Goal: Task Accomplishment & Management: Complete application form

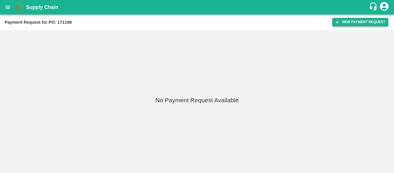
click at [361, 22] on button "New Payment Request" at bounding box center [361, 22] width 56 height 8
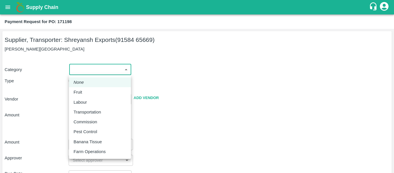
click at [87, 72] on body "Supply Chain Payment Request for PO: 171198 Supplier, Transporter: [PERSON_NAME…" at bounding box center [197, 86] width 394 height 173
click at [81, 92] on p "Fruit" at bounding box center [78, 92] width 9 height 6
type input "1"
type input "[PERSON_NAME] Exports - 91584 65669(Supplier, Transporter)"
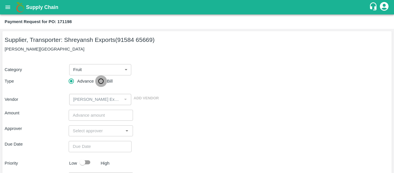
click at [99, 83] on input "Bill" at bounding box center [101, 81] width 12 height 12
radio input "true"
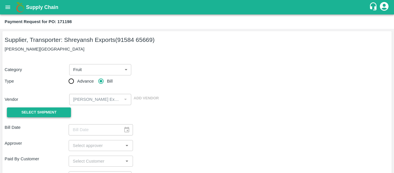
click at [50, 110] on span "Select Shipment" at bounding box center [38, 112] width 35 height 7
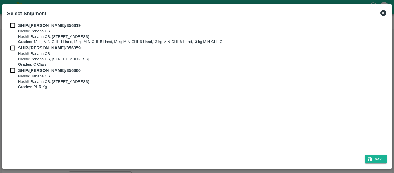
click at [13, 27] on input "checkbox" at bounding box center [12, 25] width 11 height 6
checkbox input "true"
click at [14, 48] on input "checkbox" at bounding box center [12, 48] width 11 height 6
checkbox input "true"
click at [15, 67] on input "checkbox" at bounding box center [12, 70] width 11 height 6
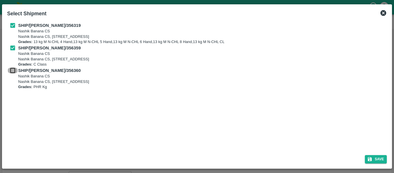
checkbox input "true"
click at [369, 156] on button "Save" at bounding box center [376, 159] width 22 height 8
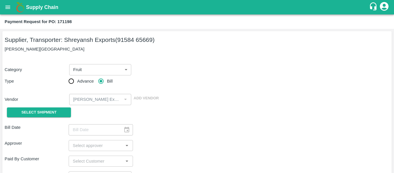
type input "24/08/2025"
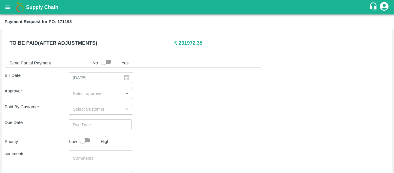
scroll to position [287, 0]
click at [83, 89] on input "input" at bounding box center [95, 93] width 51 height 8
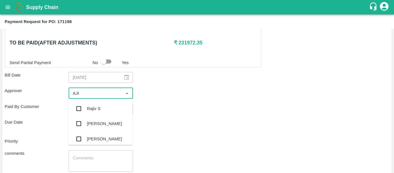
type input "AJIT"
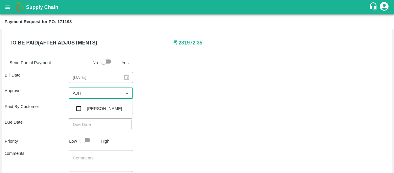
click at [86, 106] on div "[PERSON_NAME]" at bounding box center [100, 108] width 64 height 15
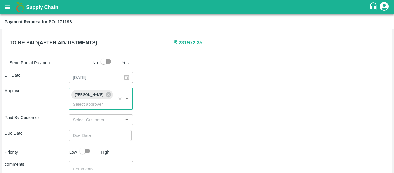
type input "DD/MM/YYYY hh:mm aa"
click at [91, 130] on input "DD/MM/YYYY hh:mm aa" at bounding box center [98, 135] width 59 height 11
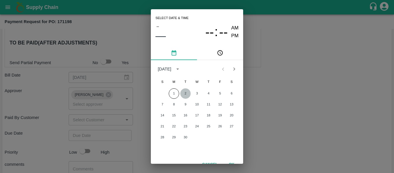
click at [185, 96] on button "2" at bounding box center [185, 93] width 10 height 10
type input "[DATE] 12:00 AM"
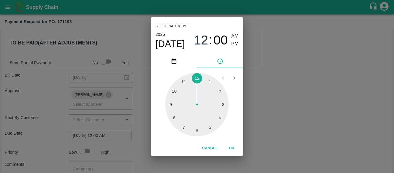
click at [284, 114] on div "Select date & time [DATE] 12 : 00 AM PM 1 2 3 4 5 6 7 8 9 10 11 12 Cancel OK" at bounding box center [197, 86] width 394 height 173
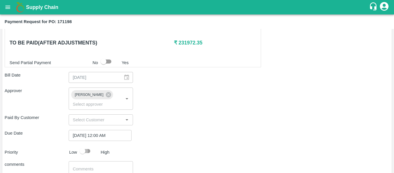
click at [90, 146] on input "checkbox" at bounding box center [82, 151] width 33 height 11
checkbox input "true"
click at [94, 166] on textarea at bounding box center [101, 172] width 56 height 12
type textarea "Fruit Bill"
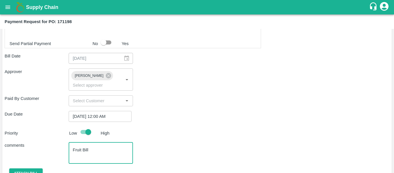
scroll to position [325, 0]
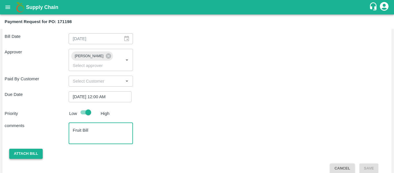
click at [27, 149] on button "Attach bill" at bounding box center [25, 154] width 33 height 10
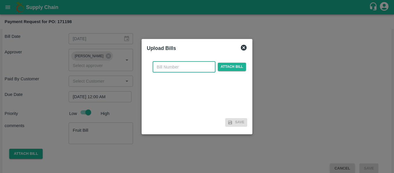
click at [172, 63] on input "text" at bounding box center [184, 66] width 63 height 11
type input "SE/25-26/1338"
click at [235, 66] on span "Attach bill" at bounding box center [232, 67] width 28 height 8
click at [0, 0] on input "Attach bill" at bounding box center [0, 0] width 0 height 0
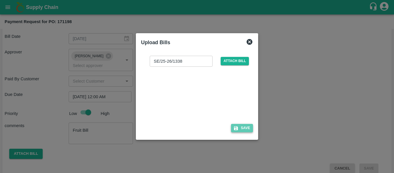
click at [241, 131] on button "Save" at bounding box center [242, 128] width 22 height 8
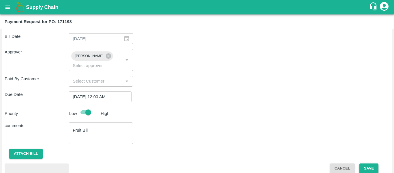
click at [373, 163] on button "Save" at bounding box center [369, 168] width 19 height 10
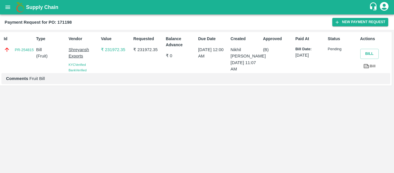
click at [7, 9] on icon "open drawer" at bounding box center [7, 6] width 5 height 3
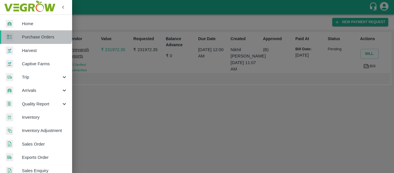
click at [33, 33] on link "Purchase Orders" at bounding box center [36, 36] width 72 height 13
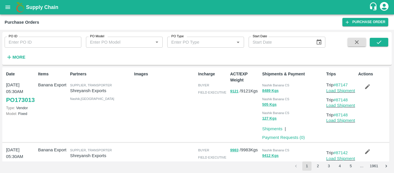
click at [35, 43] on input "PO ID" at bounding box center [43, 42] width 77 height 11
paste input "MH19CX0729"
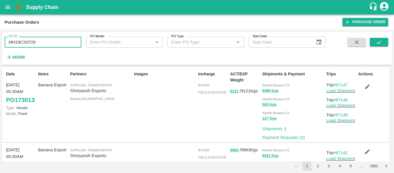
click at [19, 41] on input "MH19CX0729" at bounding box center [43, 42] width 77 height 11
paste input "text"
type input "171298"
click at [383, 41] on icon "submit" at bounding box center [379, 42] width 6 height 6
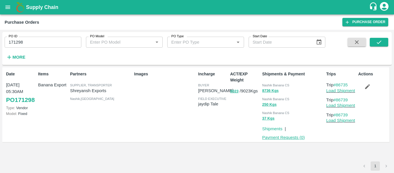
click at [290, 136] on link "Payment Requests ( 0 )" at bounding box center [283, 137] width 43 height 5
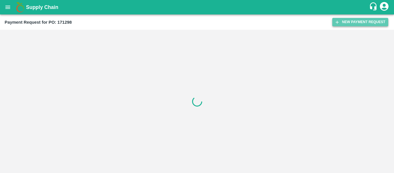
click at [365, 20] on button "New Payment Request" at bounding box center [361, 22] width 56 height 8
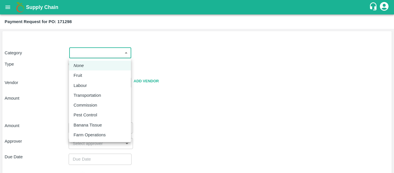
click at [85, 56] on body "Supply Chain Payment Request for PO: 171298 Category ​ ​ Type Advance Bill Vend…" at bounding box center [197, 86] width 394 height 173
click at [80, 76] on p "Fruit" at bounding box center [78, 75] width 9 height 6
type input "1"
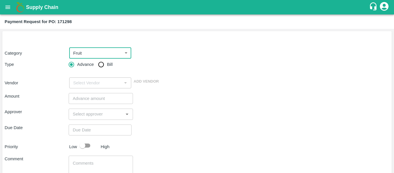
click at [99, 64] on input "Bill" at bounding box center [101, 65] width 12 height 12
radio input "true"
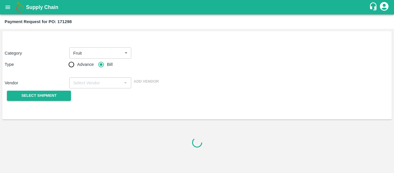
click at [55, 85] on p "Vendor" at bounding box center [36, 83] width 62 height 6
click at [74, 65] on input "Advance" at bounding box center [72, 65] width 12 height 12
radio input "true"
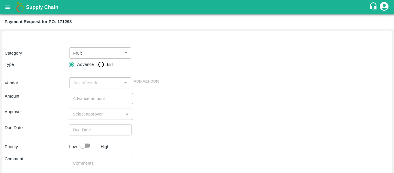
click at [102, 65] on input "Bill" at bounding box center [101, 65] width 12 height 12
radio input "true"
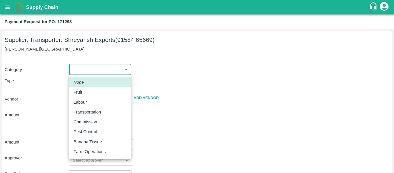
click at [106, 70] on body "Supply Chain Payment Request for PO: 171298 Supplier, Transporter: Shreyansh Ex…" at bounding box center [197, 86] width 394 height 173
click at [87, 95] on div "Fruit" at bounding box center [100, 92] width 53 height 6
type input "1"
type input "[PERSON_NAME] Exports - 91584 65669(Supplier, Transporter)"
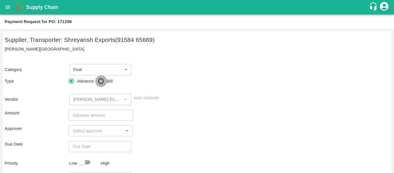
click at [102, 84] on input "Bill" at bounding box center [101, 81] width 12 height 12
radio input "true"
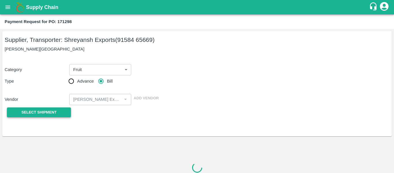
click at [63, 114] on button "Select Shipment" at bounding box center [39, 112] width 64 height 10
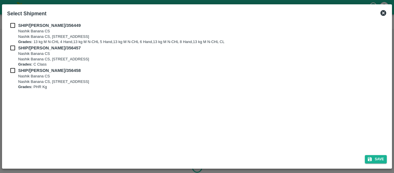
click at [12, 25] on input "checkbox" at bounding box center [12, 25] width 11 height 6
checkbox input "true"
click at [16, 51] on input "checkbox" at bounding box center [12, 48] width 11 height 6
checkbox input "true"
click at [18, 70] on input "checkbox" at bounding box center [12, 70] width 11 height 6
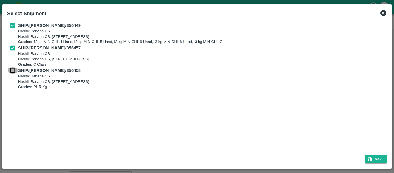
checkbox input "true"
click at [382, 158] on button "Save" at bounding box center [376, 159] width 22 height 8
type input "25/08/2025"
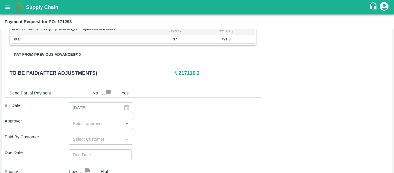
scroll to position [257, 0]
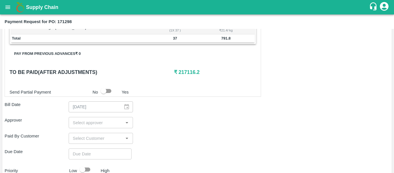
click at [90, 124] on input "input" at bounding box center [95, 123] width 51 height 8
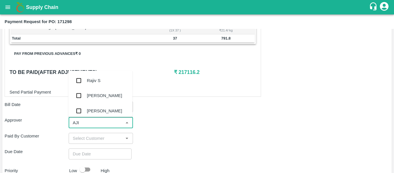
type input "AJIT"
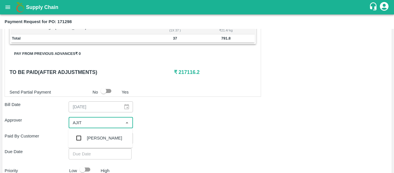
click at [93, 137] on div "[PERSON_NAME]" at bounding box center [104, 138] width 35 height 6
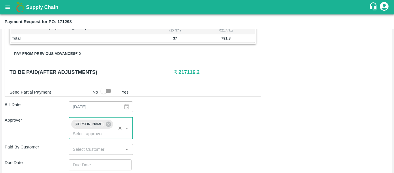
type input "DD/MM/YYYY hh:mm aa"
click at [92, 159] on input "DD/MM/YYYY hh:mm aa" at bounding box center [98, 164] width 59 height 11
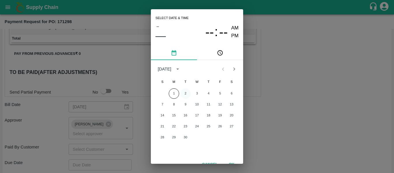
click at [186, 96] on button "2" at bounding box center [185, 93] width 10 height 10
type input "[DATE] 12:00 AM"
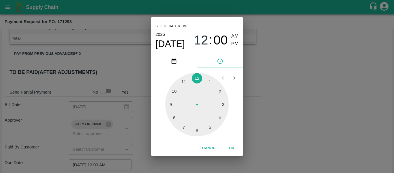
click at [283, 111] on div "Select date & time [DATE] 12 : 00 AM PM 1 2 3 4 5 6 7 8 9 10 11 12 Cancel OK" at bounding box center [197, 86] width 394 height 173
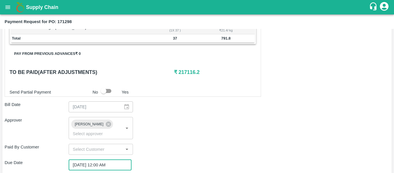
scroll to position [325, 0]
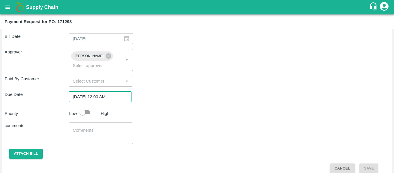
click at [85, 107] on input "checkbox" at bounding box center [82, 112] width 33 height 11
checkbox input "true"
click at [93, 127] on textarea at bounding box center [101, 133] width 56 height 12
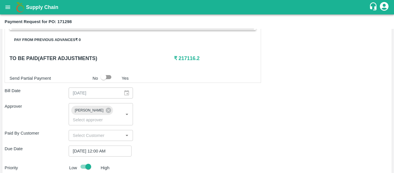
scroll to position [271, 0]
type textarea "Fruit Bill"
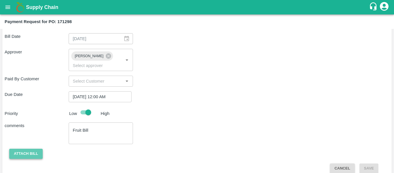
click at [25, 149] on button "Attach bill" at bounding box center [25, 154] width 33 height 10
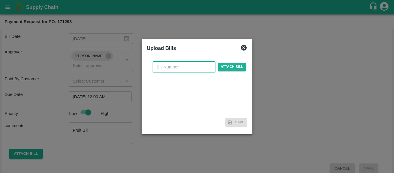
click at [174, 72] on input "text" at bounding box center [184, 66] width 63 height 11
type input "SE/25-26/1345"
click at [234, 69] on span "Attach bill" at bounding box center [232, 67] width 28 height 8
click at [0, 0] on input "Attach bill" at bounding box center [0, 0] width 0 height 0
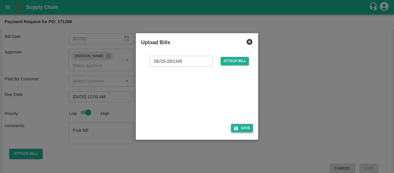
click at [243, 130] on button "Save" at bounding box center [242, 128] width 22 height 8
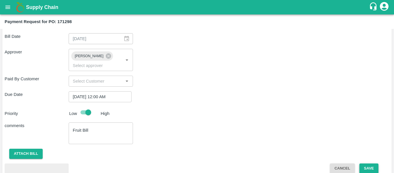
click at [373, 163] on button "Save" at bounding box center [369, 168] width 19 height 10
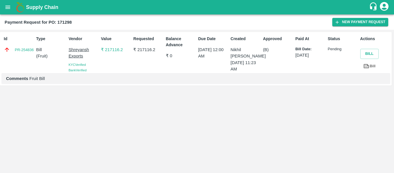
click at [10, 7] on icon "open drawer" at bounding box center [8, 7] width 6 height 6
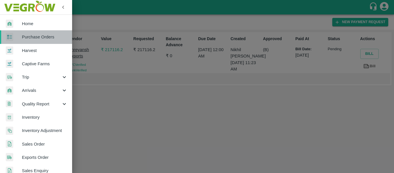
click at [38, 38] on span "Purchase Orders" at bounding box center [45, 37] width 46 height 6
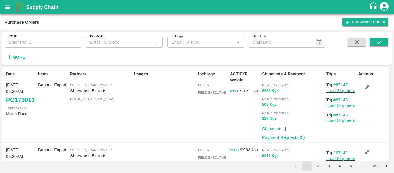
click at [19, 42] on input "PO ID" at bounding box center [43, 42] width 77 height 11
paste input "171303"
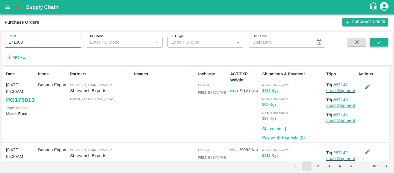
type input "171303"
click at [372, 39] on button "submit" at bounding box center [379, 42] width 18 height 9
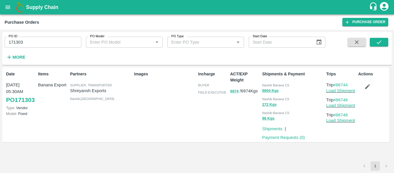
click at [289, 140] on p "Payment Requests ( 0 )" at bounding box center [283, 137] width 43 height 6
click at [289, 137] on link "Payment Requests ( 0 )" at bounding box center [283, 137] width 43 height 5
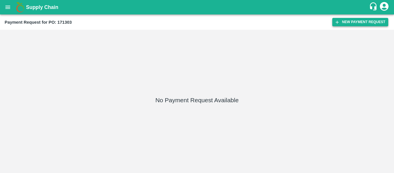
click at [349, 24] on button "New Payment Request" at bounding box center [361, 22] width 56 height 8
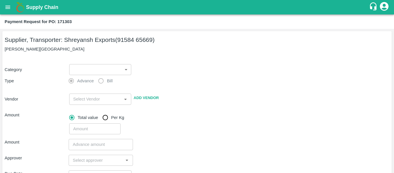
click at [105, 71] on body "Supply Chain Payment Request for PO: 171303 Supplier, Transporter: Shreyansh Ex…" at bounding box center [197, 86] width 394 height 173
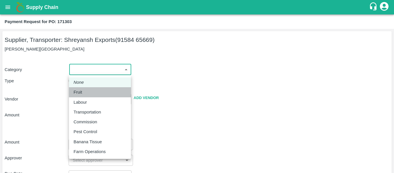
click at [81, 91] on p "Fruit" at bounding box center [78, 92] width 9 height 6
type input "1"
type input "[PERSON_NAME] Exports - 91584 65669(Supplier, Transporter)"
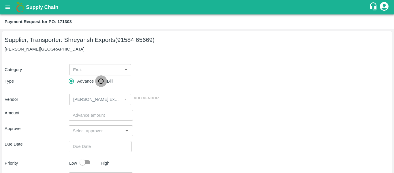
click at [102, 82] on input "Bill" at bounding box center [101, 81] width 12 height 12
radio input "true"
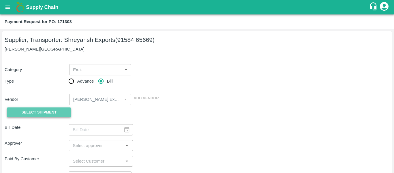
click at [59, 111] on button "Select Shipment" at bounding box center [39, 112] width 64 height 10
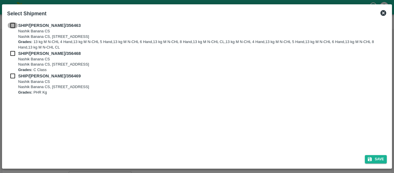
click at [14, 27] on input "checkbox" at bounding box center [12, 25] width 11 height 6
checkbox input "true"
click at [15, 53] on input "checkbox" at bounding box center [12, 53] width 11 height 6
checkbox input "true"
click at [16, 75] on input "checkbox" at bounding box center [12, 76] width 11 height 6
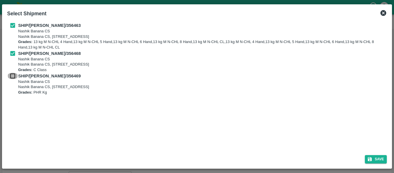
checkbox input "true"
click at [371, 158] on icon "submit" at bounding box center [370, 159] width 4 height 4
type input "25/08/2025"
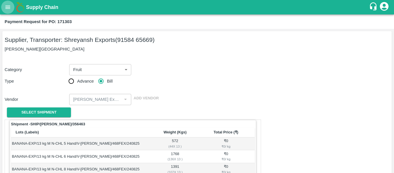
click at [9, 8] on icon "open drawer" at bounding box center [7, 6] width 5 height 3
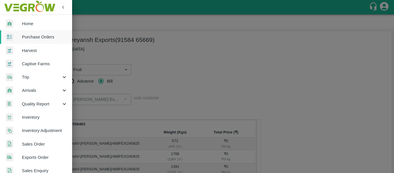
click at [36, 37] on span "Purchase Orders" at bounding box center [45, 37] width 46 height 6
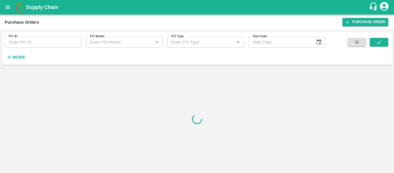
click at [38, 39] on input "PO ID" at bounding box center [43, 42] width 77 height 11
paste input "171303"
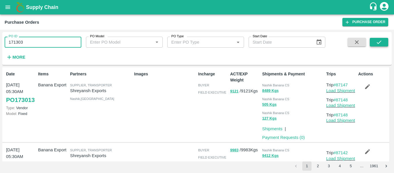
type input "171303"
click at [372, 46] on button "submit" at bounding box center [379, 42] width 18 height 9
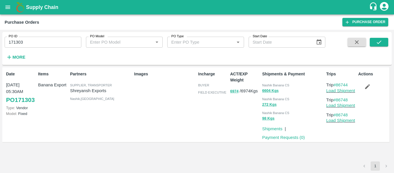
click at [370, 92] on div "Actions" at bounding box center [372, 105] width 32 height 72
click at [369, 90] on button "button" at bounding box center [368, 87] width 18 height 10
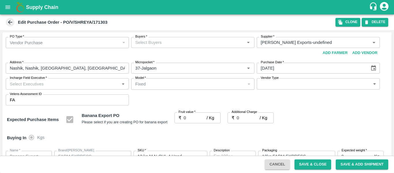
click at [146, 42] on input "Buyers   *" at bounding box center [188, 43] width 110 height 8
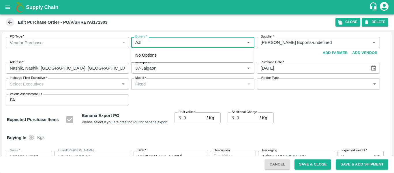
type input "AJIT"
click at [166, 64] on div "[PERSON_NAME]" at bounding box center [192, 57] width 123 height 15
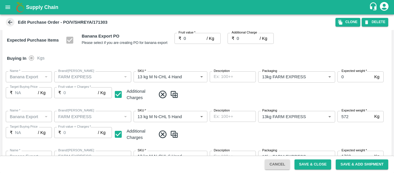
scroll to position [70, 0]
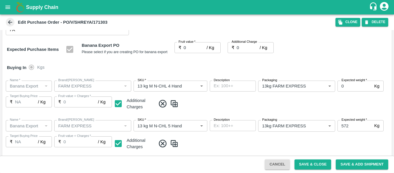
click at [192, 50] on input "0" at bounding box center [195, 47] width 23 height 11
type input "2"
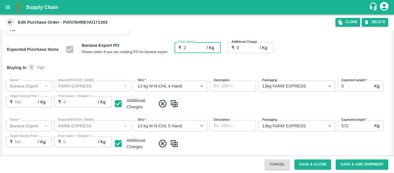
type input "2"
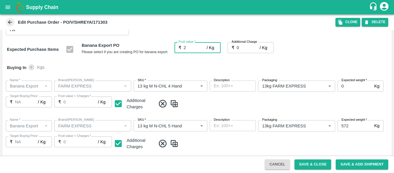
type input "2"
type input "20"
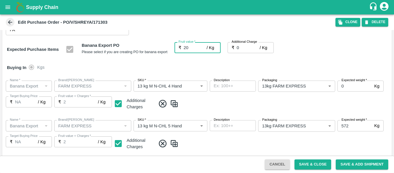
type input "20"
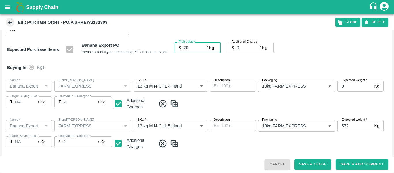
type input "20"
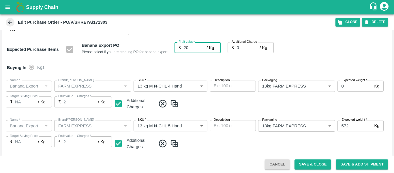
type input "20"
click at [248, 51] on input "0" at bounding box center [248, 47] width 23 height 11
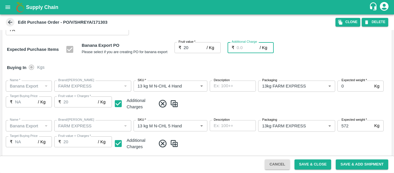
type input "2"
type input "22"
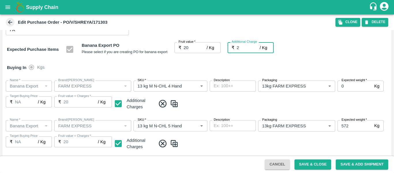
type input "22"
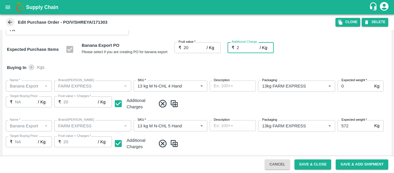
type input "22"
type input "2.7"
type input "22.7"
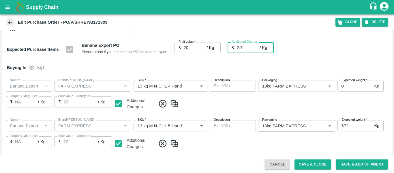
type input "22.7"
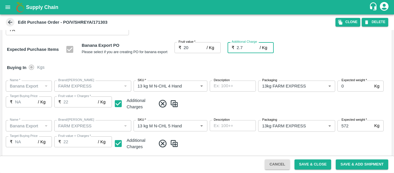
type input "22.7"
type input "2.75"
type input "22.75"
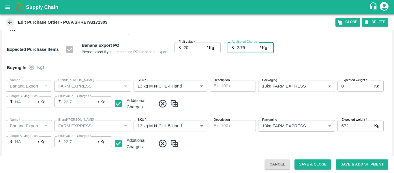
type input "22.75"
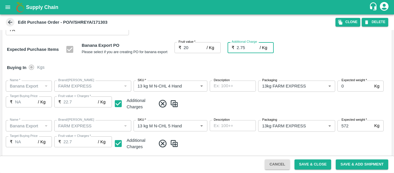
type input "22.75"
type input "2.75"
click at [311, 167] on button "Save & Close" at bounding box center [313, 164] width 37 height 10
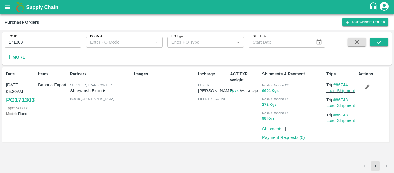
click at [285, 137] on link "Payment Requests ( 0 )" at bounding box center [283, 137] width 43 height 5
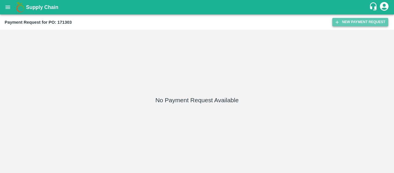
click at [350, 21] on button "New Payment Request" at bounding box center [361, 22] width 56 height 8
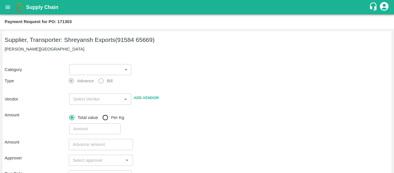
click at [94, 69] on body "Supply Chain Payment Request for PO: 171303 Supplier, Transporter: [PERSON_NAME…" at bounding box center [197, 86] width 394 height 173
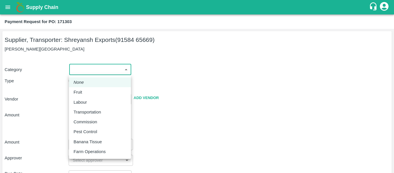
click at [80, 89] on p "Fruit" at bounding box center [78, 92] width 9 height 6
type input "1"
type input "[PERSON_NAME] Exports - 91584 65669(Supplier, Transporter)"
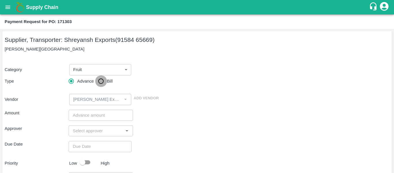
click at [103, 83] on input "Bill" at bounding box center [101, 81] width 12 height 12
radio input "true"
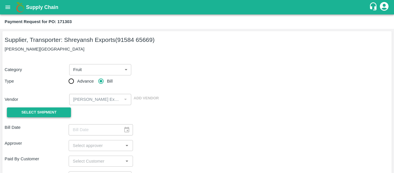
click at [57, 112] on button "Select Shipment" at bounding box center [39, 112] width 64 height 10
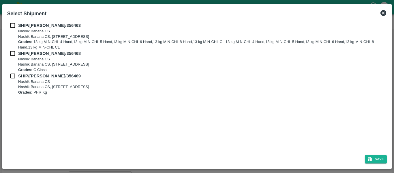
click at [13, 29] on div "SHIP/[PERSON_NAME]/356463 Nashik Banana CS Nashik Banana CS, Gat No. 314/2/1, A…" at bounding box center [197, 36] width 380 height 28
click at [13, 27] on input "checkbox" at bounding box center [12, 25] width 11 height 6
checkbox input "true"
click at [13, 51] on input "checkbox" at bounding box center [12, 53] width 11 height 6
checkbox input "true"
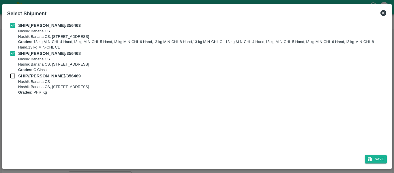
click at [15, 77] on input "checkbox" at bounding box center [12, 76] width 11 height 6
checkbox input "true"
click at [373, 156] on icon "submit" at bounding box center [370, 158] width 5 height 5
type input "[DATE]"
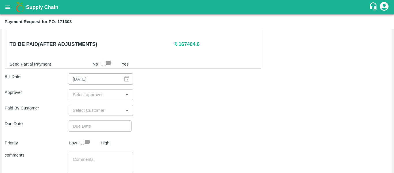
scroll to position [324, 0]
click at [99, 92] on input "input" at bounding box center [95, 95] width 51 height 8
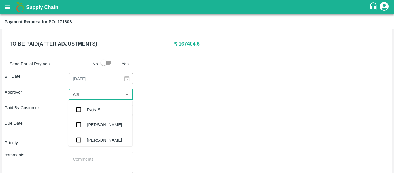
type input "AJIT"
click at [102, 111] on div "[PERSON_NAME]" at bounding box center [104, 110] width 35 height 6
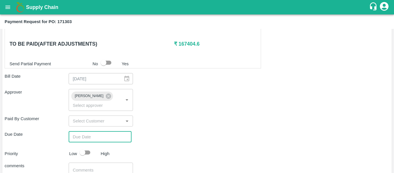
type input "DD/MM/YYYY hh:mm aa"
click at [102, 131] on input "DD/MM/YYYY hh:mm aa" at bounding box center [98, 136] width 59 height 11
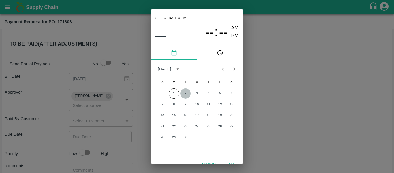
click at [187, 95] on button "2" at bounding box center [185, 93] width 10 height 10
type input "[DATE] 12:00 AM"
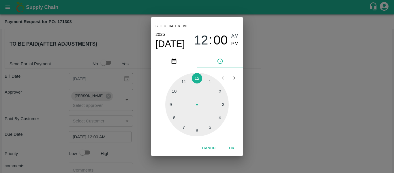
click at [253, 96] on div "Select date & time [DATE] 12 : 00 AM PM 1 2 3 4 5 6 7 8 9 10 11 12 Cancel OK" at bounding box center [197, 86] width 394 height 173
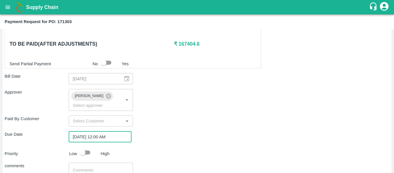
click at [85, 147] on input "checkbox" at bounding box center [82, 152] width 33 height 11
checkbox input "true"
click at [97, 167] on textarea at bounding box center [101, 173] width 56 height 12
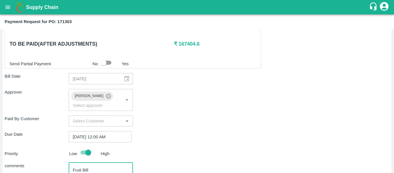
type textarea "Fruit Bill"
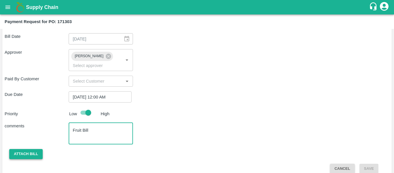
click at [21, 150] on button "Attach bill" at bounding box center [25, 154] width 33 height 10
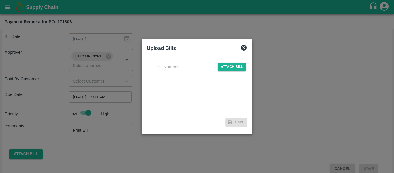
click at [173, 70] on input "text" at bounding box center [184, 66] width 63 height 11
type input "SE/25-26/1346"
click at [236, 67] on span "Attach bill" at bounding box center [232, 67] width 28 height 8
click at [0, 0] on input "Attach bill" at bounding box center [0, 0] width 0 height 0
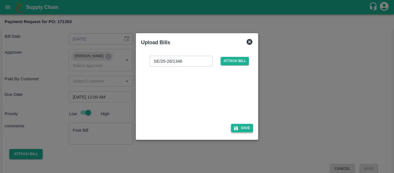
click at [245, 129] on button "Save" at bounding box center [242, 128] width 22 height 8
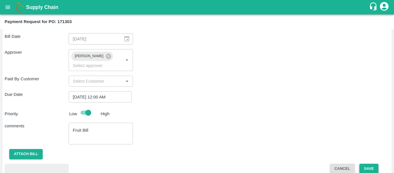
click at [360, 164] on button "Save" at bounding box center [369, 169] width 19 height 10
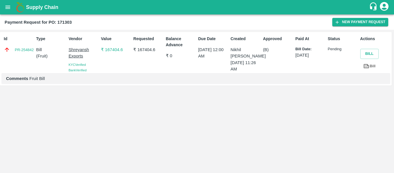
click at [9, 10] on icon "open drawer" at bounding box center [8, 7] width 6 height 6
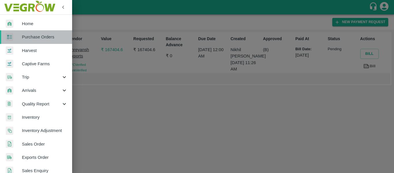
click at [38, 36] on span "Purchase Orders" at bounding box center [45, 37] width 46 height 6
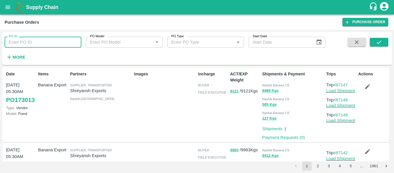
click at [38, 42] on input "PO ID" at bounding box center [43, 42] width 77 height 11
paste input "171286"
type input "171286"
click at [385, 44] on button "submit" at bounding box center [379, 42] width 18 height 9
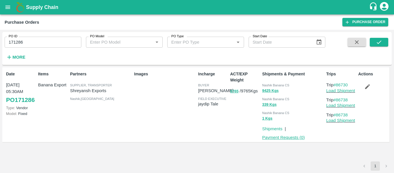
click at [286, 136] on link "Payment Requests ( 0 )" at bounding box center [283, 137] width 43 height 5
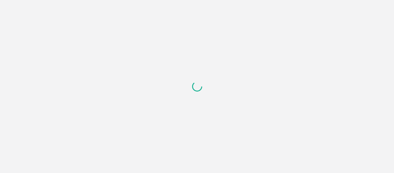
click at [361, 20] on div at bounding box center [197, 86] width 394 height 173
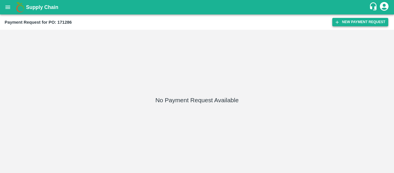
click at [357, 24] on button "New Payment Request" at bounding box center [361, 22] width 56 height 8
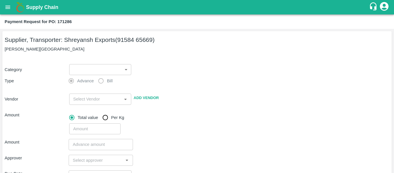
click at [96, 70] on body "Supply Chain Payment Request for PO: 171286 Supplier, Transporter: [PERSON_NAME…" at bounding box center [197, 86] width 394 height 173
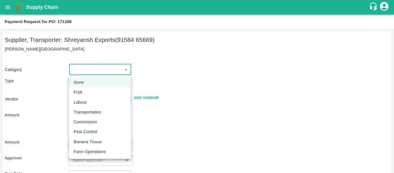
click at [88, 91] on div "Fruit" at bounding box center [100, 92] width 53 height 6
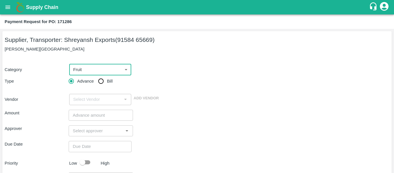
type input "1"
type input "[PERSON_NAME] Exports - 91584 65669(Supplier, Transporter)"
click at [100, 87] on div "Category Fruit 1 ​ Type Advance Bill Vendor ​ Add Vendor" at bounding box center [197, 81] width 385 height 48
click at [102, 84] on input "Bill" at bounding box center [101, 81] width 12 height 12
radio input "true"
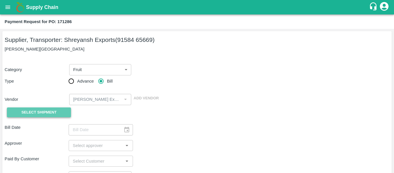
click at [48, 114] on span "Select Shipment" at bounding box center [38, 112] width 35 height 7
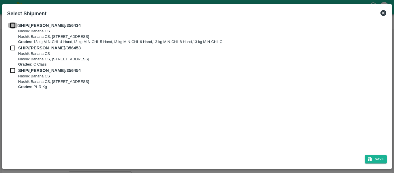
click at [13, 24] on input "checkbox" at bounding box center [12, 25] width 11 height 6
checkbox input "true"
click at [14, 51] on div "SHIP/[PERSON_NAME]/356453 Nashik Banana CS [STREET_ADDRESS] Grades: C Class" at bounding box center [197, 56] width 380 height 23
click at [14, 49] on input "checkbox" at bounding box center [12, 48] width 11 height 6
checkbox input "true"
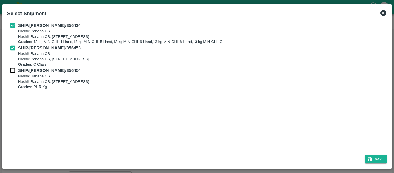
click at [15, 69] on input "checkbox" at bounding box center [12, 70] width 11 height 6
checkbox input "true"
click at [382, 153] on div "Save" at bounding box center [197, 157] width 385 height 15
click at [382, 159] on button "Save" at bounding box center [376, 159] width 22 height 8
type input "[DATE]"
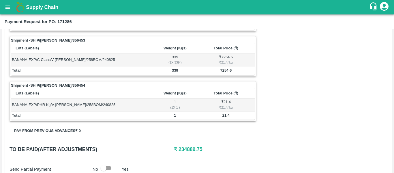
scroll to position [284, 0]
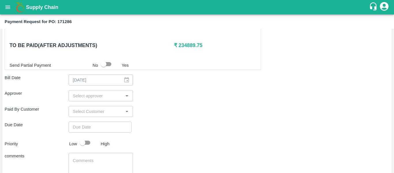
click at [88, 96] on input "input" at bounding box center [95, 96] width 51 height 8
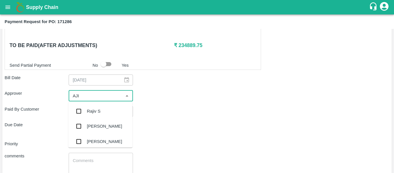
type input "AJIT"
click at [91, 108] on div "[PERSON_NAME]" at bounding box center [100, 111] width 64 height 15
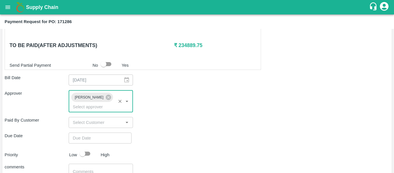
type input "DD/MM/YYYY hh:mm aa"
click at [96, 133] on input "DD/MM/YYYY hh:mm aa" at bounding box center [98, 138] width 59 height 11
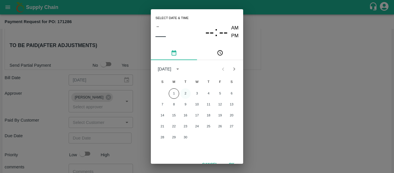
click at [186, 93] on button "2" at bounding box center [185, 93] width 10 height 10
type input "[DATE] 12:00 AM"
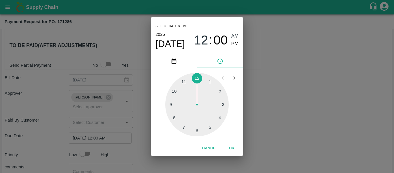
click at [267, 94] on div "Select date & time [DATE] 12 : 00 AM PM 1 2 3 4 5 6 7 8 9 10 11 12 Cancel OK" at bounding box center [197, 86] width 394 height 173
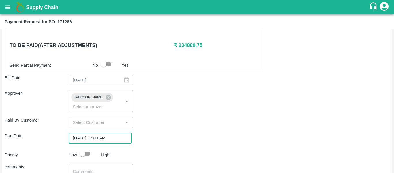
click at [88, 148] on input "checkbox" at bounding box center [82, 153] width 33 height 11
checkbox input "true"
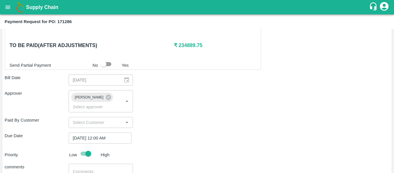
click at [95, 169] on textarea at bounding box center [101, 175] width 56 height 12
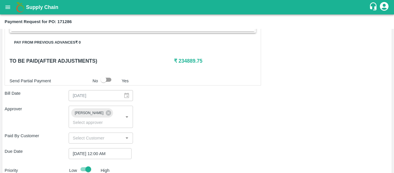
scroll to position [268, 0]
type textarea "Fruit Bill"
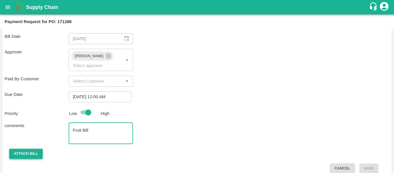
click at [29, 149] on button "Attach bill" at bounding box center [25, 154] width 33 height 10
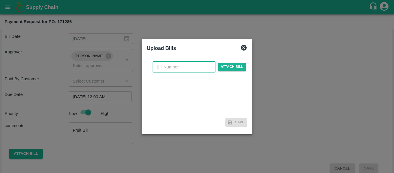
click at [171, 69] on input "text" at bounding box center [184, 66] width 63 height 11
type input "SE/25-26/1340"
click at [232, 66] on span "Attach bill" at bounding box center [232, 67] width 28 height 8
click at [0, 0] on input "Attach bill" at bounding box center [0, 0] width 0 height 0
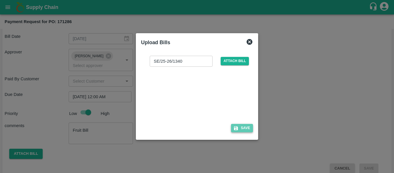
click at [249, 128] on button "Save" at bounding box center [242, 128] width 22 height 8
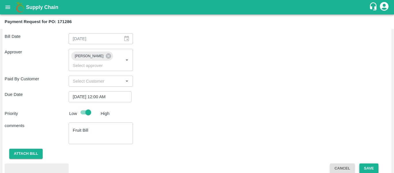
click at [374, 163] on button "Save" at bounding box center [369, 168] width 19 height 10
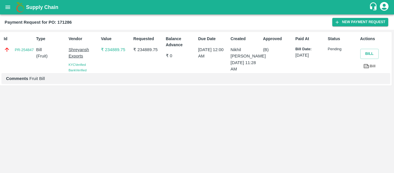
click at [7, 5] on icon "open drawer" at bounding box center [8, 7] width 6 height 6
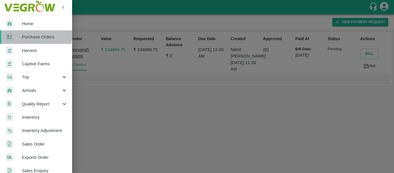
click at [29, 35] on span "Purchase Orders" at bounding box center [45, 37] width 46 height 6
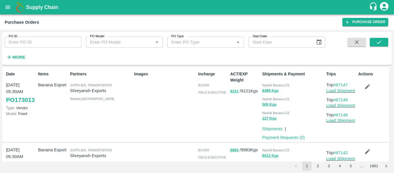
click at [29, 42] on input "PO ID" at bounding box center [43, 42] width 77 height 11
paste input "171288"
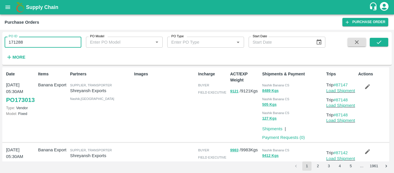
type input "171288"
click at [390, 41] on div "PO ID 171288 PO ID PO Model PO Model   * PO Type PO Type   * Start Date Start D…" at bounding box center [197, 48] width 390 height 28
click at [388, 41] on button "submit" at bounding box center [379, 42] width 18 height 9
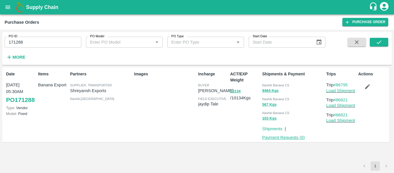
click at [286, 135] on link "Payment Requests ( 0 )" at bounding box center [283, 137] width 43 height 5
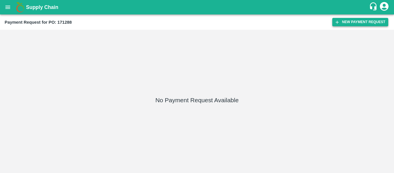
click at [354, 24] on button "New Payment Request" at bounding box center [361, 22] width 56 height 8
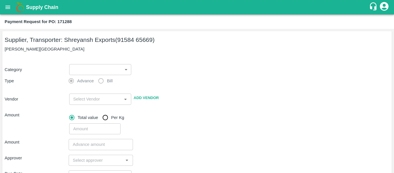
click at [79, 68] on body "Supply Chain Payment Request for PO: 171288 Supplier, Transporter: [PERSON_NAME…" at bounding box center [197, 86] width 394 height 173
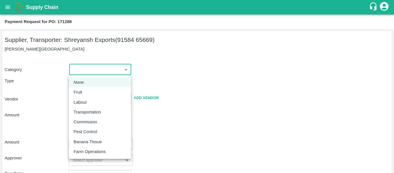
click at [89, 92] on div "Fruit" at bounding box center [100, 92] width 53 height 6
type input "1"
type input "[PERSON_NAME] Exports - 91584 65669(Supplier, Transporter)"
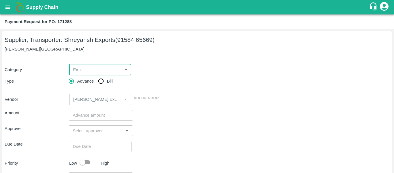
click at [100, 87] on input "Bill" at bounding box center [101, 81] width 12 height 12
radio input "true"
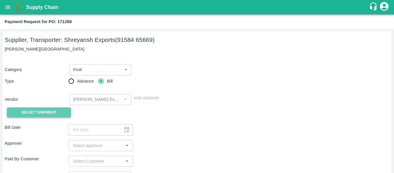
click at [59, 111] on button "Select Shipment" at bounding box center [39, 112] width 64 height 10
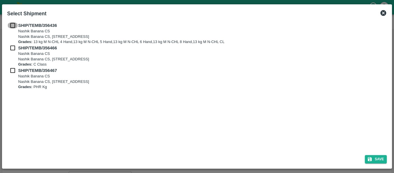
click at [9, 26] on input "checkbox" at bounding box center [12, 25] width 11 height 6
checkbox input "true"
click at [13, 51] on input "checkbox" at bounding box center [12, 48] width 11 height 6
checkbox input "true"
click at [14, 73] on input "checkbox" at bounding box center [12, 70] width 11 height 6
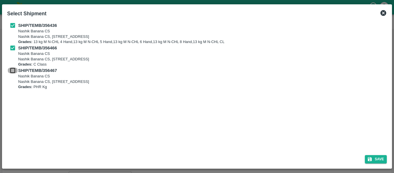
checkbox input "true"
click at [388, 152] on div "Save" at bounding box center [197, 157] width 385 height 15
click at [387, 159] on div "Save" at bounding box center [197, 157] width 385 height 15
click at [380, 161] on button "Save" at bounding box center [376, 159] width 22 height 8
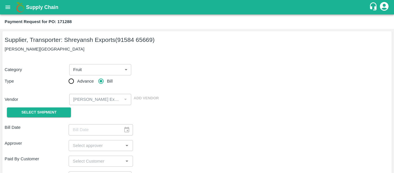
type input "[DATE]"
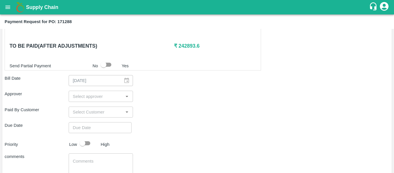
scroll to position [284, 0]
click at [96, 97] on input "input" at bounding box center [95, 96] width 51 height 8
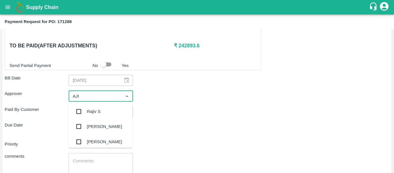
type input "AJIT"
click at [97, 111] on div "[PERSON_NAME]" at bounding box center [104, 111] width 35 height 6
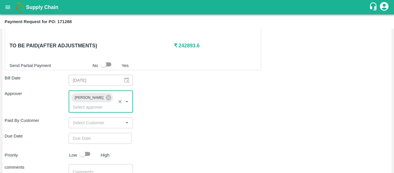
type input "DD/MM/YYYY hh:mm aa"
click at [96, 133] on input "DD/MM/YYYY hh:mm aa" at bounding box center [98, 138] width 59 height 11
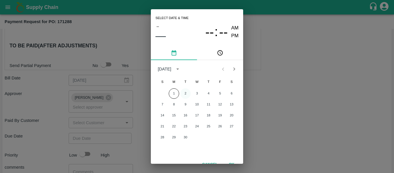
click at [183, 95] on button "2" at bounding box center [185, 93] width 10 height 10
type input "02/09/2025 12:00 AM"
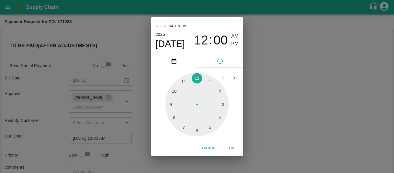
click at [274, 102] on div "Select date & time 2025 Sep 2 12 : 00 AM PM 1 2 3 4 5 6 7 8 9 10 11 12 Cancel OK" at bounding box center [197, 86] width 394 height 173
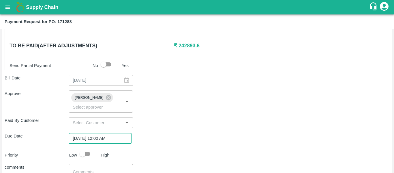
click at [93, 150] on input "checkbox" at bounding box center [82, 153] width 33 height 11
checkbox input "true"
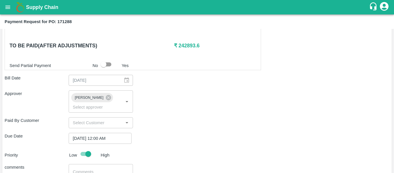
click at [94, 169] on textarea at bounding box center [101, 175] width 56 height 12
type textarea "Fruit Bill"
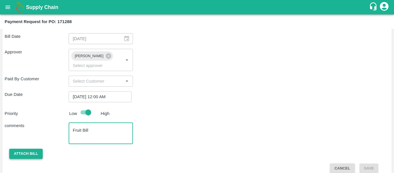
click at [32, 149] on button "Attach bill" at bounding box center [25, 154] width 33 height 10
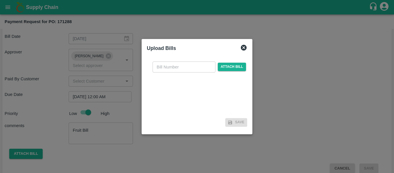
click at [159, 73] on div "​ Attach bill" at bounding box center [197, 86] width 100 height 59
click at [160, 69] on input "text" at bounding box center [184, 66] width 63 height 11
type input "SE/25-26/1342"
click at [241, 63] on span "Attach bill" at bounding box center [232, 67] width 28 height 8
click at [0, 0] on input "Attach bill" at bounding box center [0, 0] width 0 height 0
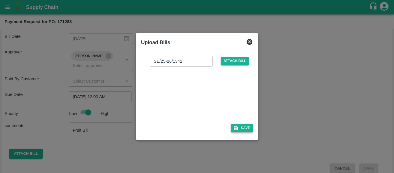
click at [252, 130] on button "Save" at bounding box center [242, 128] width 22 height 8
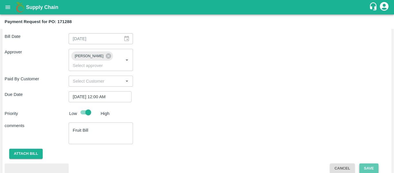
click at [373, 164] on button "Save" at bounding box center [369, 168] width 19 height 10
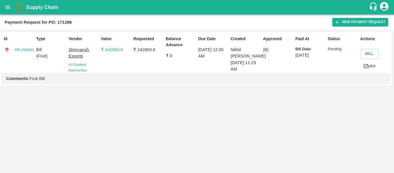
click at [4, 6] on button "open drawer" at bounding box center [7, 7] width 13 height 13
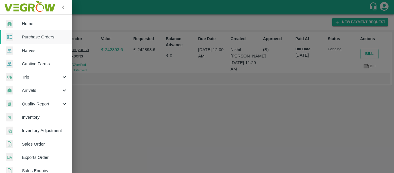
click at [31, 37] on span "Purchase Orders" at bounding box center [45, 37] width 46 height 6
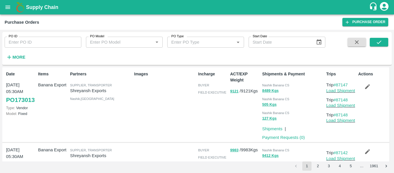
click at [34, 44] on input "PO ID" at bounding box center [43, 42] width 77 height 11
paste input "171302"
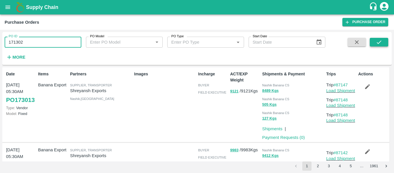
type input "171302"
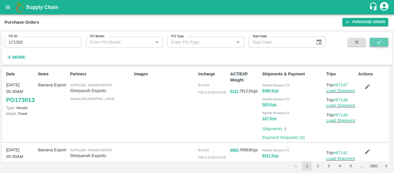
click at [385, 46] on button "submit" at bounding box center [379, 42] width 18 height 9
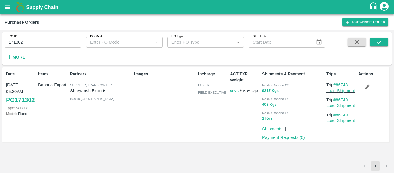
click at [278, 137] on link "Payment Requests ( 0 )" at bounding box center [283, 137] width 43 height 5
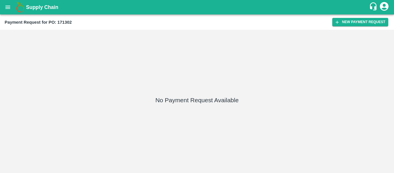
click at [353, 27] on div "Payment Request for PO: 171302 New Payment Request" at bounding box center [197, 21] width 394 height 15
click at [347, 22] on button "New Payment Request" at bounding box center [361, 22] width 56 height 8
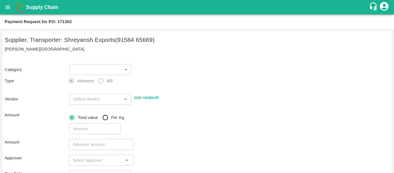
click at [93, 68] on body "Supply Chain Payment Request for PO: 171302 Supplier, Transporter: [PERSON_NAME…" at bounding box center [197, 86] width 394 height 173
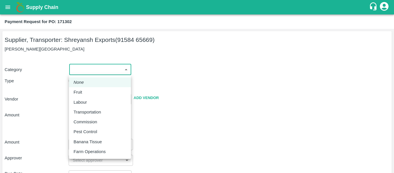
click at [86, 90] on div "Fruit" at bounding box center [100, 92] width 53 height 6
type input "1"
type input "[PERSON_NAME] Exports - 91584 65669(Supplier, Transporter)"
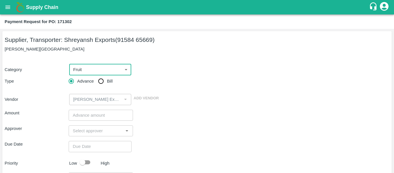
click at [98, 83] on input "Bill" at bounding box center [101, 81] width 12 height 12
radio input "true"
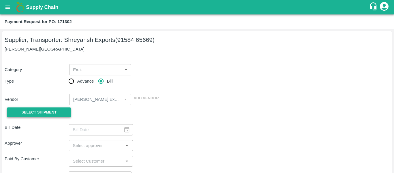
click at [55, 108] on button "Select Shipment" at bounding box center [39, 112] width 64 height 10
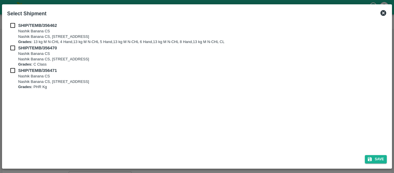
click at [15, 23] on input "checkbox" at bounding box center [12, 25] width 11 height 6
checkbox input "true"
click at [12, 51] on input "checkbox" at bounding box center [12, 48] width 11 height 6
checkbox input "true"
click at [14, 73] on input "checkbox" at bounding box center [12, 70] width 11 height 6
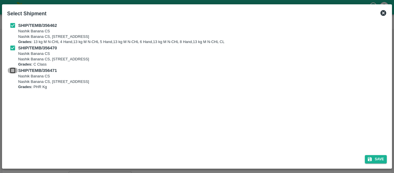
checkbox input "true"
click at [374, 158] on button "Save" at bounding box center [376, 159] width 22 height 8
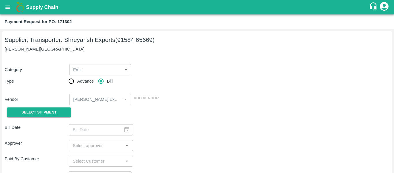
type input "[DATE]"
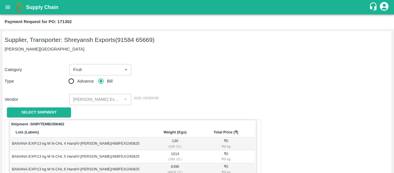
click at [9, 6] on icon "open drawer" at bounding box center [7, 6] width 5 height 3
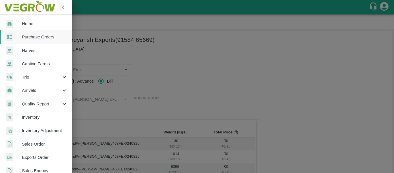
click at [36, 38] on span "Purchase Orders" at bounding box center [45, 37] width 46 height 6
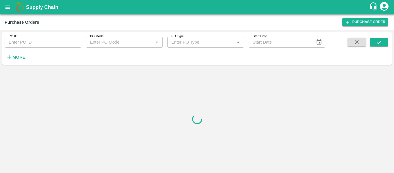
click at [41, 39] on input "PO ID" at bounding box center [43, 42] width 77 height 11
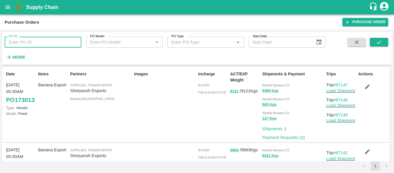
paste input "171302"
type input "171302"
click at [375, 41] on button "submit" at bounding box center [379, 42] width 18 height 9
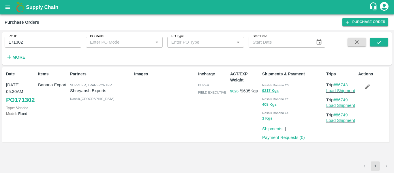
click at [368, 87] on icon "button" at bounding box center [367, 86] width 5 height 5
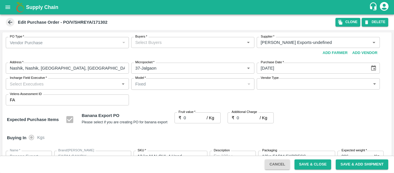
click at [158, 40] on input "Buyers   *" at bounding box center [188, 43] width 110 height 8
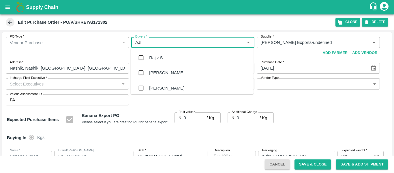
type input "AJIT"
click at [158, 58] on div "[PERSON_NAME]" at bounding box center [166, 58] width 35 height 6
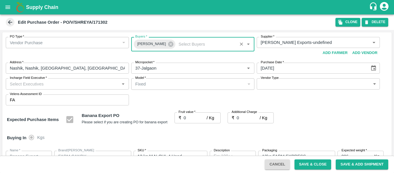
click at [190, 115] on input "0" at bounding box center [195, 117] width 23 height 11
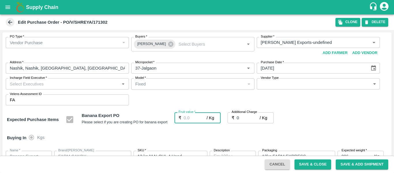
type input "2"
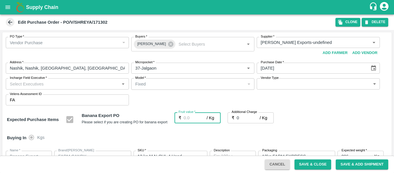
type input "2"
type input "20"
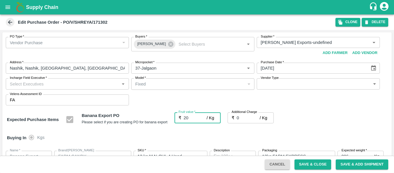
type input "20"
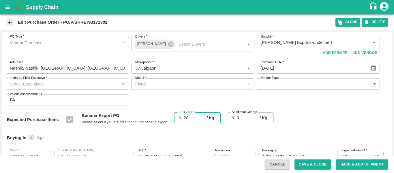
type input "20"
click at [248, 116] on input "0" at bounding box center [248, 117] width 23 height 11
type input "2"
type input "22"
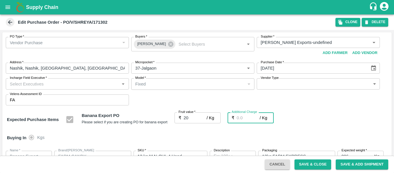
type input "22"
type input "2.7"
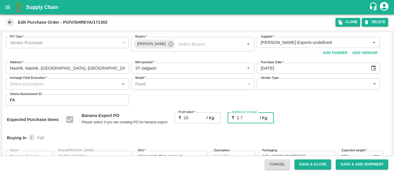
type input "22.7"
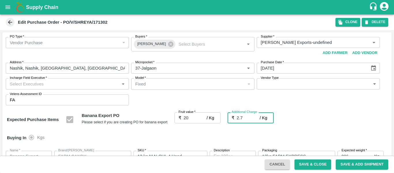
type input "2.75"
type input "22.75"
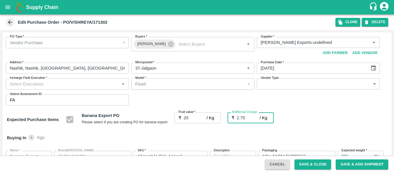
type input "22.75"
type input "2.75"
click at [317, 125] on div "Expected Purchase Items Banana Export PO Please select if you are creating PO f…" at bounding box center [197, 119] width 381 height 15
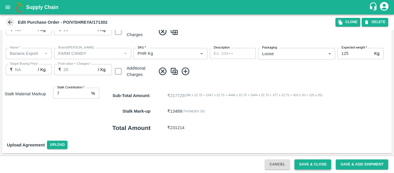
click at [304, 163] on button "Save & Close" at bounding box center [313, 164] width 37 height 10
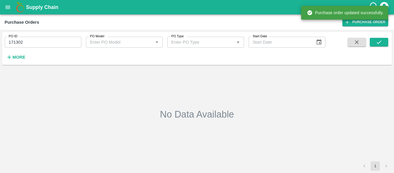
type input "171302"
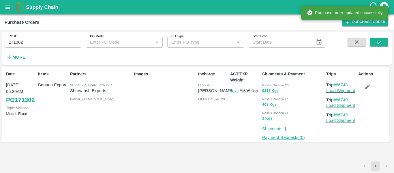
click at [299, 139] on link "Payment Requests ( 0 )" at bounding box center [283, 137] width 43 height 5
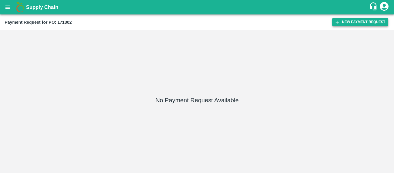
click at [348, 20] on button "New Payment Request" at bounding box center [361, 22] width 56 height 8
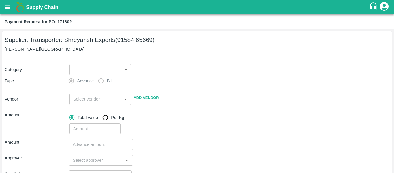
click at [108, 68] on body "Supply Chain Payment Request for PO: 171302 Supplier, Transporter: [PERSON_NAME…" at bounding box center [197, 86] width 394 height 173
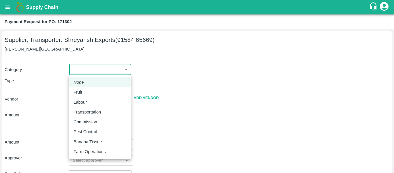
click at [89, 94] on div "Fruit" at bounding box center [100, 92] width 53 height 6
type input "1"
type input "[PERSON_NAME] Exports - 91584 65669(Supplier, Transporter)"
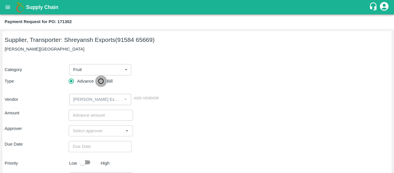
click at [100, 80] on input "Bill" at bounding box center [101, 81] width 12 height 12
radio input "true"
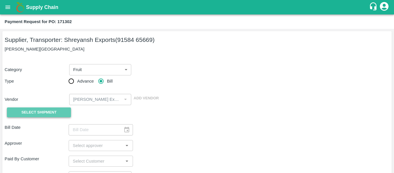
click at [55, 110] on span "Select Shipment" at bounding box center [38, 112] width 35 height 7
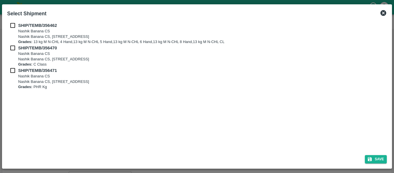
click at [10, 20] on div "SHIP/TEMB/356462 Nashik Banana CS Nashik Banana CS, Gat No. 314/2/1, A/p- Mohad…" at bounding box center [197, 85] width 385 height 130
click at [11, 24] on input "checkbox" at bounding box center [12, 25] width 11 height 6
checkbox input "true"
click at [13, 48] on input "checkbox" at bounding box center [12, 48] width 11 height 6
checkbox input "true"
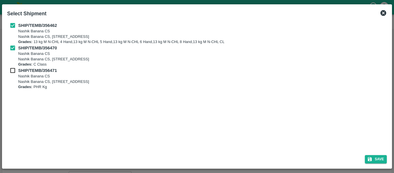
click at [14, 71] on input "checkbox" at bounding box center [12, 70] width 11 height 6
checkbox input "true"
click at [384, 158] on button "Save" at bounding box center [376, 159] width 22 height 8
type input "24/08/2025"
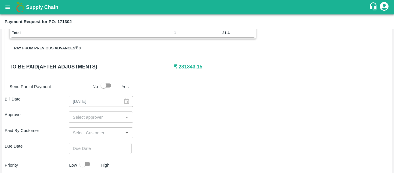
scroll to position [263, 0]
click at [95, 114] on input "input" at bounding box center [95, 117] width 51 height 8
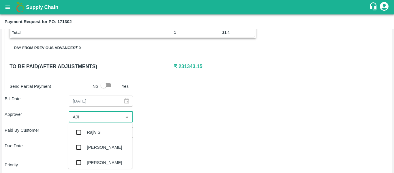
type input "AJIT"
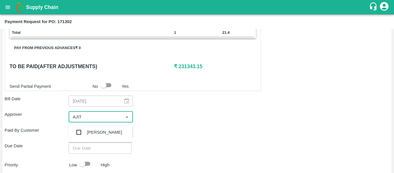
click at [97, 132] on div "[PERSON_NAME]" at bounding box center [104, 132] width 35 height 6
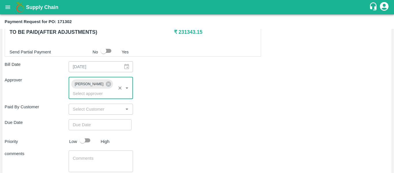
scroll to position [298, 0]
click at [91, 123] on div "Shipment - SHIP/TEMB/356462 Lots (Labels) Weight (Kgs) Total Price (₹) BANANA-E…" at bounding box center [197, 11] width 385 height 379
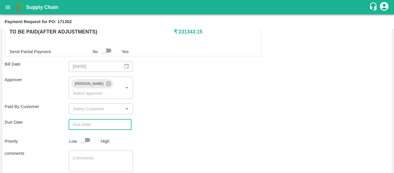
type input "DD/MM/YYYY hh:mm aa"
click at [89, 122] on input "DD/MM/YYYY hh:mm aa" at bounding box center [98, 124] width 59 height 11
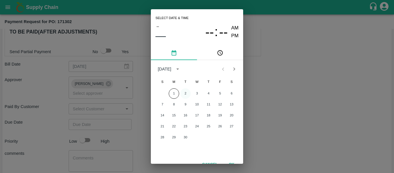
click at [184, 93] on button "2" at bounding box center [185, 93] width 10 height 10
type input "02/09/2025 12:00 AM"
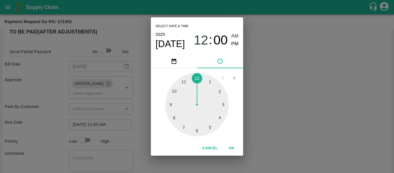
click at [268, 107] on div "Select date & time 2025 Sep 2 12 : 00 AM PM 1 2 3 4 5 6 7 8 9 10 11 12 Cancel OK" at bounding box center [197, 86] width 394 height 173
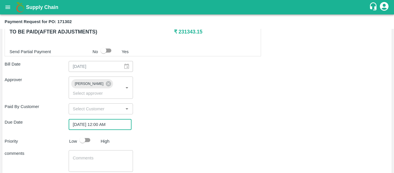
click at [81, 135] on input "checkbox" at bounding box center [82, 140] width 33 height 11
checkbox input "true"
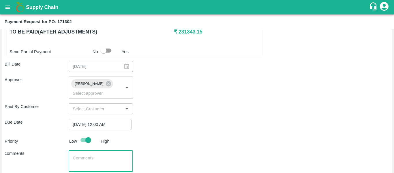
click at [87, 155] on textarea at bounding box center [101, 161] width 56 height 12
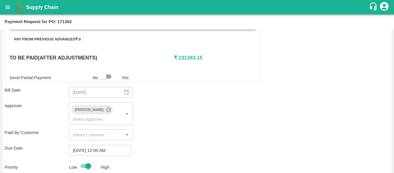
scroll to position [271, 0]
type textarea "Fruit Bill"
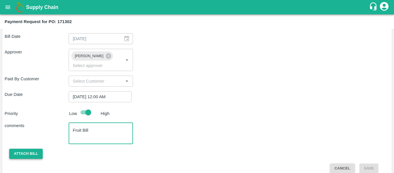
click at [24, 149] on button "Attach bill" at bounding box center [25, 154] width 33 height 10
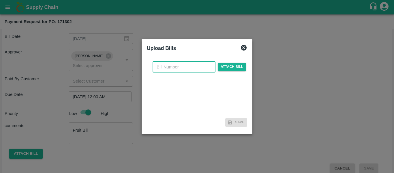
click at [170, 66] on input "text" at bounding box center [184, 66] width 63 height 11
type input "SE/25-26/1347"
click at [225, 67] on span "Attach bill" at bounding box center [232, 67] width 28 height 8
click at [0, 0] on input "Attach bill" at bounding box center [0, 0] width 0 height 0
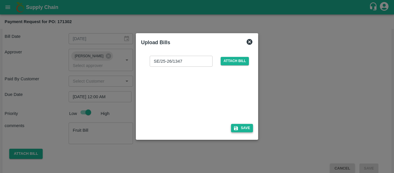
click at [240, 132] on button "Save" at bounding box center [242, 128] width 22 height 8
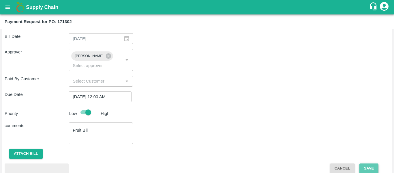
click at [366, 163] on button "Save" at bounding box center [369, 168] width 19 height 10
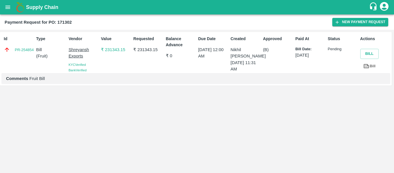
click at [367, 64] on icon at bounding box center [366, 66] width 5 height 4
click at [8, 9] on icon "open drawer" at bounding box center [7, 6] width 5 height 3
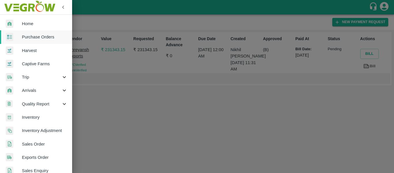
click at [38, 37] on span "Purchase Orders" at bounding box center [45, 37] width 46 height 6
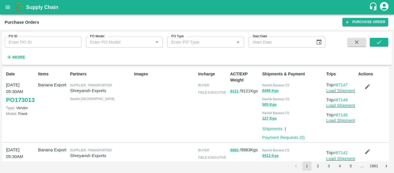
click at [40, 39] on input "PO ID" at bounding box center [43, 42] width 77 height 11
paste input "171301"
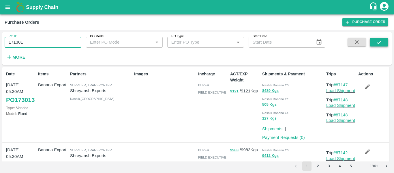
type input "171301"
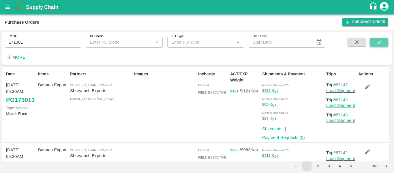
click at [376, 46] on button "submit" at bounding box center [379, 42] width 18 height 9
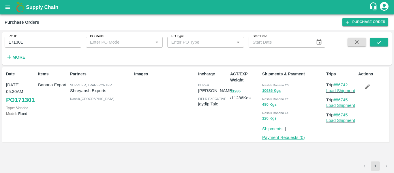
click at [279, 137] on link "Payment Requests ( 0 )" at bounding box center [283, 137] width 43 height 5
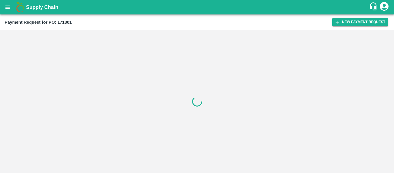
click at [358, 27] on div "Payment Request for PO: 171301 New Payment Request" at bounding box center [197, 21] width 394 height 15
click at [347, 16] on div "Payment Request for PO: 171301 New Payment Request" at bounding box center [197, 21] width 394 height 15
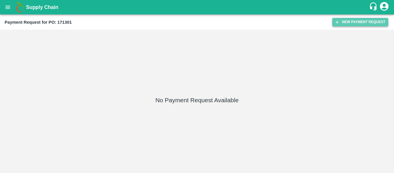
click at [348, 22] on button "New Payment Request" at bounding box center [361, 22] width 56 height 8
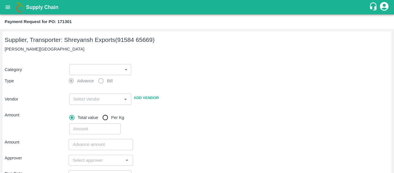
click at [105, 68] on body "Supply Chain Payment Request for PO: 171301 Supplier, Transporter: Shreyansh Ex…" at bounding box center [197, 86] width 394 height 173
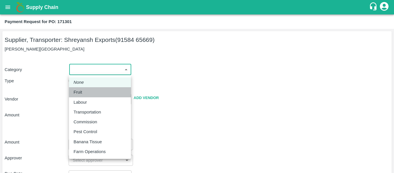
click at [80, 94] on p "Fruit" at bounding box center [78, 92] width 9 height 6
type input "1"
type input "[PERSON_NAME] Exports - 91584 65669(Supplier, Transporter)"
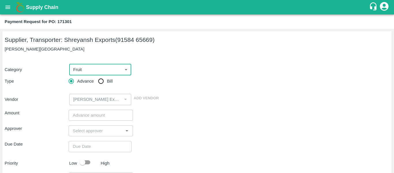
click at [104, 82] on input "Bill" at bounding box center [101, 81] width 12 height 12
radio input "true"
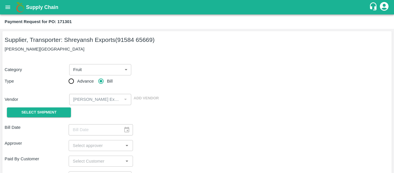
click at [56, 105] on div "Select Shipment" at bounding box center [37, 112] width 64 height 15
click at [47, 112] on span "Select Shipment" at bounding box center [38, 112] width 35 height 7
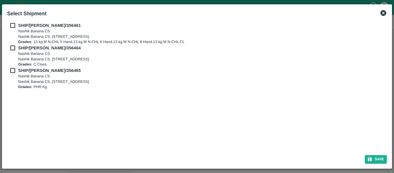
click at [14, 27] on input "checkbox" at bounding box center [12, 25] width 11 height 6
checkbox input "true"
click at [15, 45] on input "checkbox" at bounding box center [12, 48] width 11 height 6
checkbox input "true"
click at [15, 64] on div "SHIP/NASH/356464 Nashik Banana CS Nashik Banana CS, Gat No. 314/2/1, A/p- Mohad…" at bounding box center [197, 56] width 380 height 23
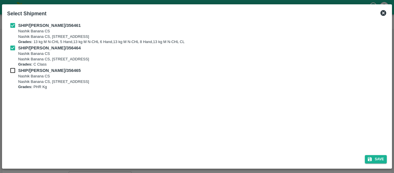
click at [16, 71] on input "checkbox" at bounding box center [12, 70] width 11 height 6
checkbox input "true"
click at [372, 152] on div "Save" at bounding box center [197, 157] width 385 height 15
click at [374, 157] on button "Save" at bounding box center [376, 159] width 22 height 8
type input "25/08/2025"
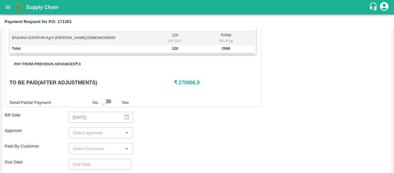
scroll to position [245, 0]
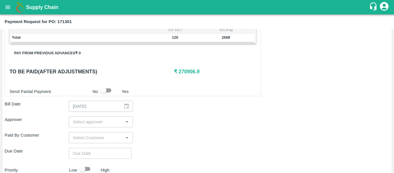
click at [81, 120] on input "input" at bounding box center [95, 122] width 51 height 8
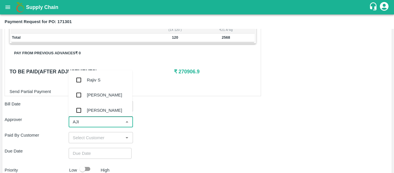
type input "AJIT"
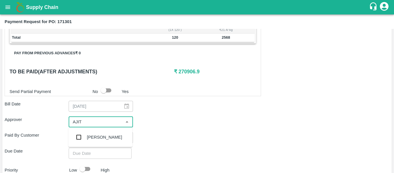
click at [85, 134] on div "[PERSON_NAME]" at bounding box center [100, 137] width 64 height 15
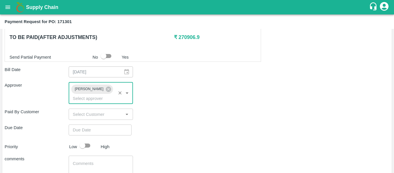
scroll to position [280, 0]
type input "DD/MM/YYYY hh:mm aa"
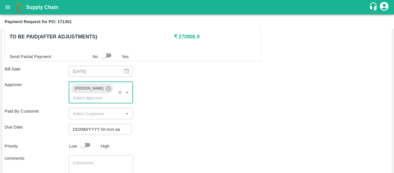
click at [96, 124] on input "DD/MM/YYYY hh:mm aa" at bounding box center [98, 129] width 59 height 11
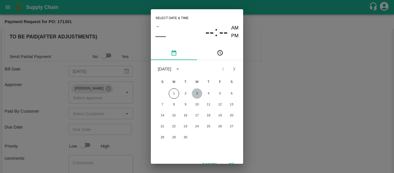
click at [197, 96] on button "3" at bounding box center [197, 93] width 10 height 10
type input "[DATE] 12:00 AM"
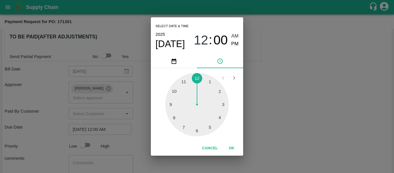
click at [261, 105] on div "Select date & time [DATE] 12 : 00 AM PM 1 2 3 4 5 6 7 8 9 10 11 12 Cancel OK" at bounding box center [197, 86] width 394 height 173
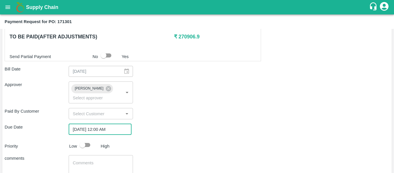
click at [88, 139] on input "checkbox" at bounding box center [82, 144] width 33 height 11
checkbox input "true"
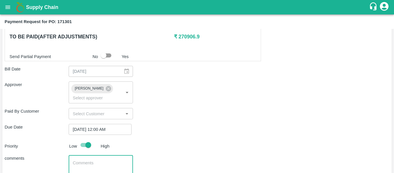
click at [97, 164] on textarea at bounding box center [101, 166] width 56 height 12
type textarea "Fruit Bill"
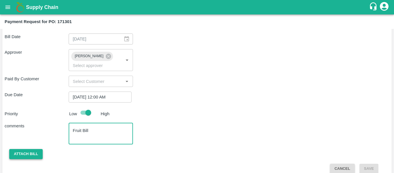
click at [27, 149] on button "Attach bill" at bounding box center [25, 154] width 33 height 10
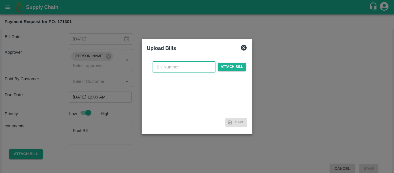
click at [174, 67] on input "text" at bounding box center [184, 66] width 63 height 11
type input "SE/25-26/1341"
click at [216, 67] on div "SE/25-26/1341 ​ Attach bill" at bounding box center [200, 66] width 96 height 11
click at [222, 67] on span "Attach bill" at bounding box center [232, 67] width 28 height 8
click at [0, 0] on input "Attach bill" at bounding box center [0, 0] width 0 height 0
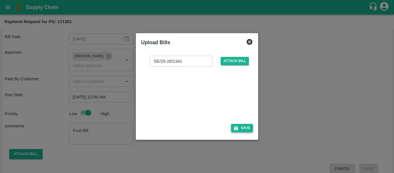
click at [240, 128] on button "Save" at bounding box center [242, 128] width 22 height 8
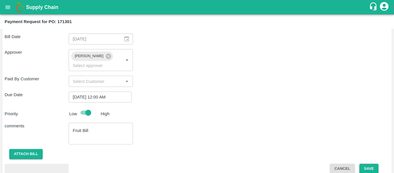
click at [367, 164] on button "Save" at bounding box center [369, 169] width 19 height 10
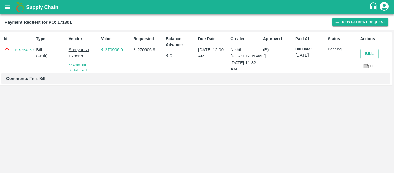
click at [9, 7] on icon "open drawer" at bounding box center [7, 6] width 5 height 3
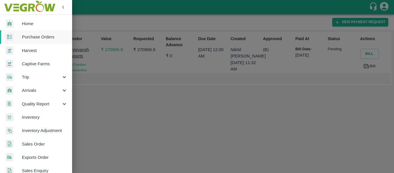
click at [29, 27] on link "Home" at bounding box center [36, 23] width 72 height 13
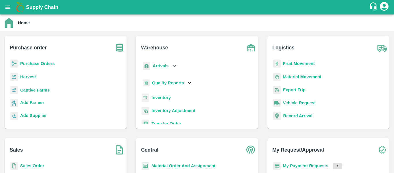
click at [39, 65] on b "Purchase Orders" at bounding box center [37, 63] width 35 height 5
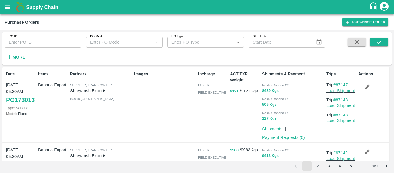
click at [22, 45] on input "PO ID" at bounding box center [43, 42] width 77 height 11
paste input "171299"
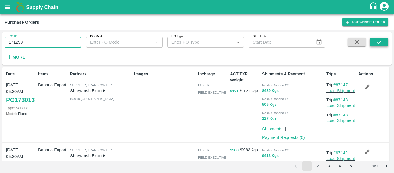
type input "171299"
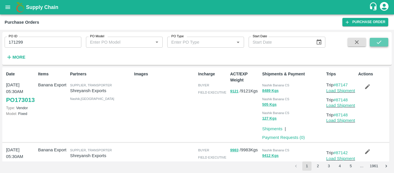
click at [374, 44] on button "submit" at bounding box center [379, 42] width 18 height 9
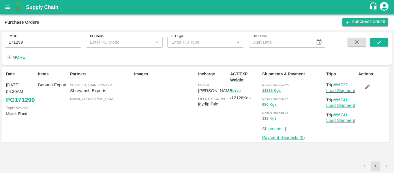
click at [291, 139] on link "Payment Requests ( 0 )" at bounding box center [283, 137] width 43 height 5
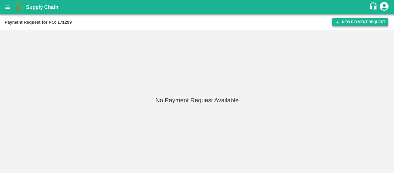
click at [353, 21] on button "New Payment Request" at bounding box center [361, 22] width 56 height 8
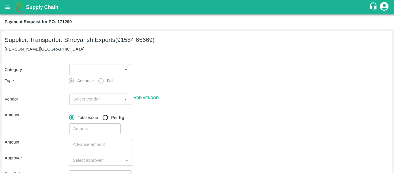
click at [89, 66] on body "Supply Chain Payment Request for PO: 171299 Supplier, Transporter: [PERSON_NAME…" at bounding box center [197, 86] width 394 height 173
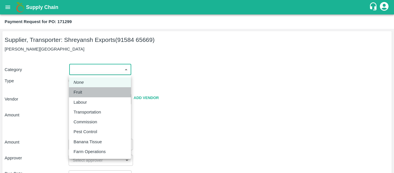
click at [85, 94] on div "Fruit" at bounding box center [80, 92] width 12 height 6
type input "1"
type input "[PERSON_NAME] Exports - 91584 65669(Supplier, Transporter)"
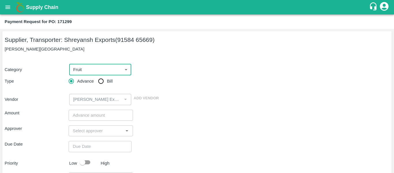
click at [104, 83] on input "Bill" at bounding box center [101, 81] width 12 height 12
radio input "true"
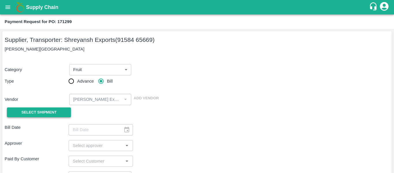
click at [58, 107] on button "Select Shipment" at bounding box center [39, 112] width 64 height 10
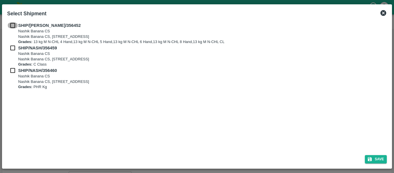
click at [14, 25] on input "checkbox" at bounding box center [12, 25] width 11 height 6
checkbox input "true"
click at [13, 52] on div "SHIP/NASH/356459 Nashik Banana CS Nashik Banana CS, Gat No. 314/2/1, A/p- Mohad…" at bounding box center [197, 56] width 380 height 23
click at [13, 51] on input "checkbox" at bounding box center [12, 48] width 11 height 6
checkbox input "true"
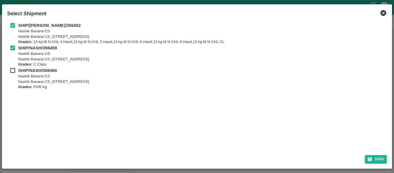
click at [14, 71] on input "checkbox" at bounding box center [12, 70] width 11 height 6
checkbox input "true"
click at [372, 157] on icon "submit" at bounding box center [370, 158] width 5 height 5
type input "[DATE]"
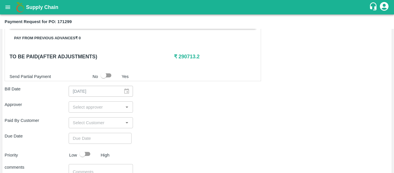
scroll to position [273, 0]
click at [87, 109] on input "input" at bounding box center [95, 107] width 51 height 8
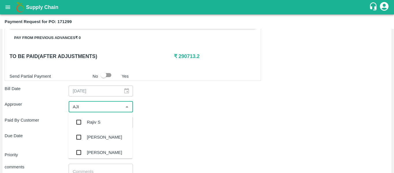
type input "AJIT"
click at [89, 122] on div "[PERSON_NAME]" at bounding box center [104, 122] width 35 height 6
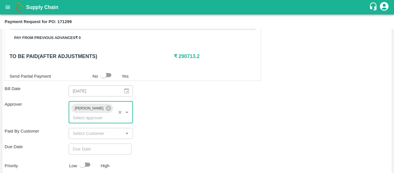
type input "DD/MM/YYYY hh:mm aa"
click at [92, 143] on input "DD/MM/YYYY hh:mm aa" at bounding box center [98, 148] width 59 height 11
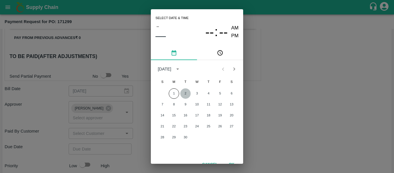
click at [187, 92] on button "2" at bounding box center [185, 93] width 10 height 10
type input "02/09/2025 12:00 AM"
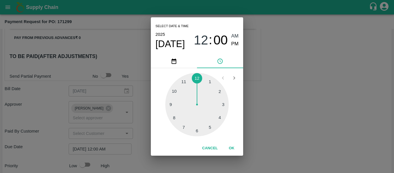
click at [290, 110] on div "Select date & time 2025 Sep 2 12 : 00 AM PM 1 2 3 4 5 6 7 8 9 10 11 12 Cancel OK" at bounding box center [197, 86] width 394 height 173
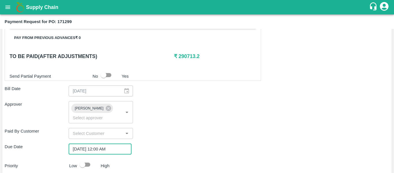
click at [83, 159] on input "checkbox" at bounding box center [82, 164] width 33 height 11
checkbox input "true"
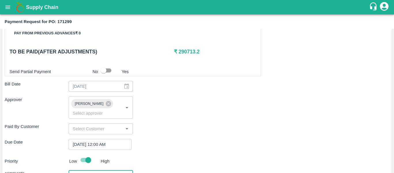
type textarea "Fruit Bill"
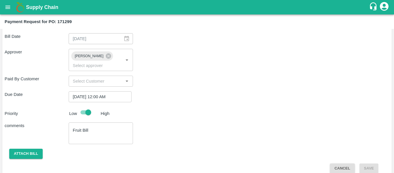
click at [8, 151] on span "Attach bill" at bounding box center [26, 153] width 43 height 5
click at [23, 149] on button "Attach bill" at bounding box center [25, 154] width 33 height 10
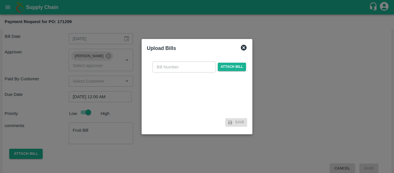
click at [169, 64] on input "text" at bounding box center [184, 66] width 63 height 11
type input "SE/25-26/1344"
click at [223, 66] on span "Attach bill" at bounding box center [232, 67] width 28 height 8
click at [0, 0] on input "Attach bill" at bounding box center [0, 0] width 0 height 0
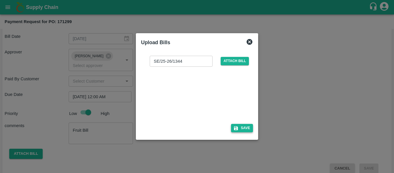
click at [242, 127] on button "Save" at bounding box center [242, 128] width 22 height 8
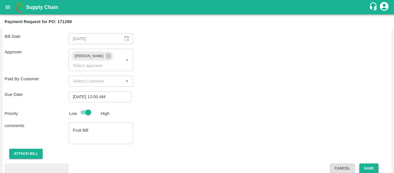
click at [367, 163] on button "Save" at bounding box center [369, 168] width 19 height 10
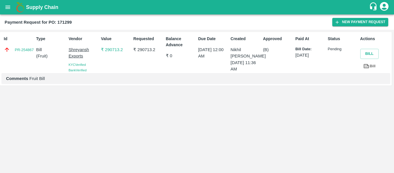
click at [5, 9] on icon "open drawer" at bounding box center [7, 6] width 5 height 3
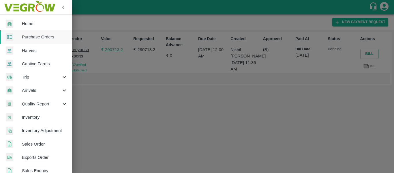
click at [24, 35] on span "Purchase Orders" at bounding box center [45, 37] width 46 height 6
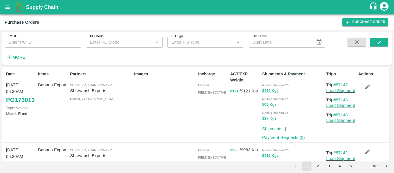
click at [37, 40] on input "PO ID" at bounding box center [43, 42] width 77 height 11
paste input "171297"
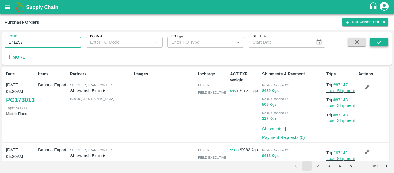
type input "171297"
click at [378, 46] on button "submit" at bounding box center [379, 42] width 18 height 9
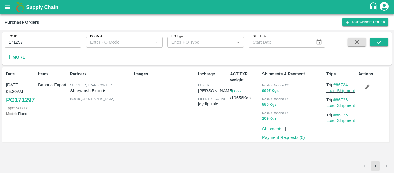
click at [281, 138] on link "Payment Requests ( 0 )" at bounding box center [283, 137] width 43 height 5
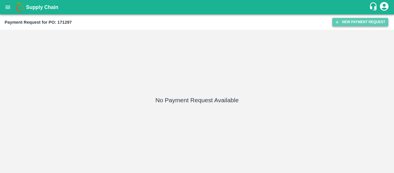
click at [343, 22] on button "New Payment Request" at bounding box center [361, 22] width 56 height 8
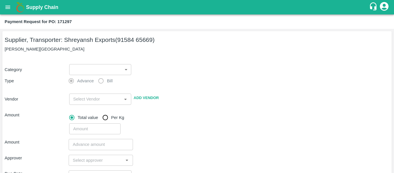
click at [102, 67] on body "Supply Chain Payment Request for PO: 171297 Supplier, Transporter: [PERSON_NAME…" at bounding box center [197, 86] width 394 height 173
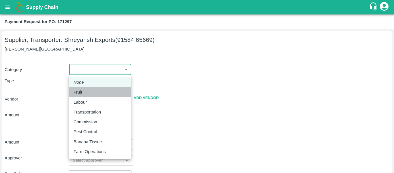
click at [79, 93] on p "Fruit" at bounding box center [78, 92] width 9 height 6
type input "1"
type input "[PERSON_NAME] Exports - 91584 65669(Supplier, Transporter)"
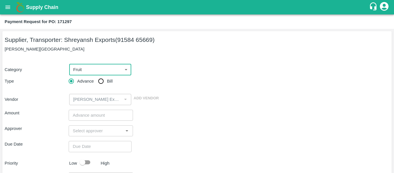
click at [104, 83] on input "Bill" at bounding box center [101, 81] width 12 height 12
radio input "true"
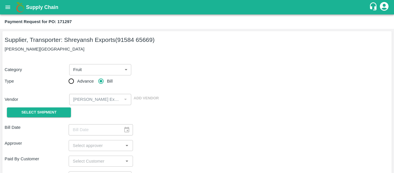
click at [41, 116] on button "Select Shipment" at bounding box center [39, 112] width 64 height 10
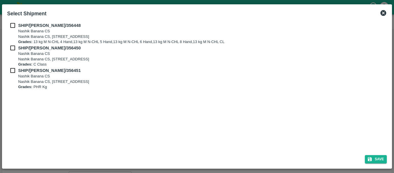
click at [14, 27] on input "checkbox" at bounding box center [12, 25] width 11 height 6
checkbox input "true"
click at [16, 48] on input "checkbox" at bounding box center [12, 48] width 11 height 6
checkbox input "true"
click at [16, 72] on input "checkbox" at bounding box center [12, 70] width 11 height 6
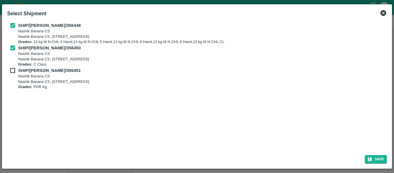
checkbox input "true"
click at [374, 157] on button "Save" at bounding box center [376, 159] width 22 height 8
type input "[DATE]"
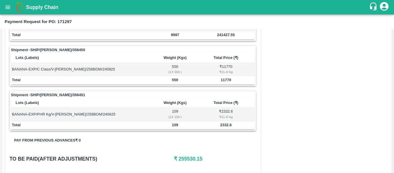
scroll to position [290, 0]
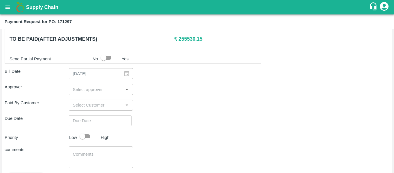
click at [92, 89] on input "input" at bounding box center [95, 89] width 51 height 8
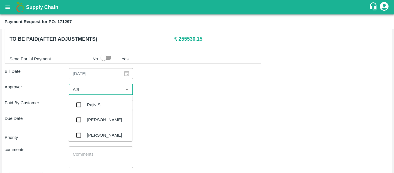
type input "AJIT"
click at [93, 105] on div "[PERSON_NAME]" at bounding box center [104, 105] width 35 height 6
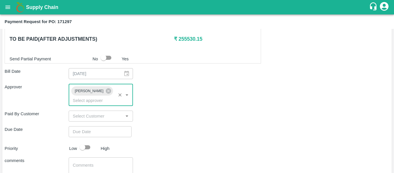
type input "DD/MM/YYYY hh:mm aa"
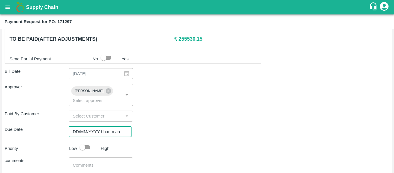
click at [96, 129] on input "DD/MM/YYYY hh:mm aa" at bounding box center [98, 131] width 59 height 11
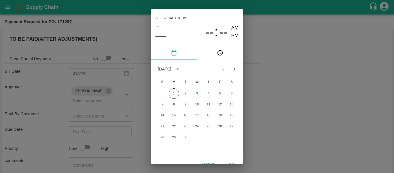
click at [195, 95] on button "3" at bounding box center [197, 93] width 10 height 10
type input "[DATE] 12:00 AM"
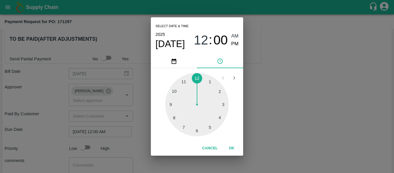
click at [308, 102] on div "Select date & time [DATE] 12 : 00 AM PM 1 2 3 4 5 6 7 8 9 10 11 12 Cancel OK" at bounding box center [197, 86] width 394 height 173
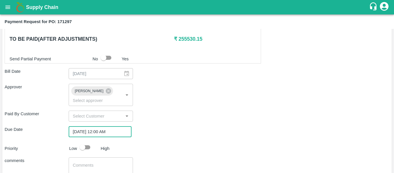
click at [89, 142] on input "checkbox" at bounding box center [82, 147] width 33 height 11
checkbox input "true"
click at [244, 145] on div "Priority Low High" at bounding box center [195, 147] width 387 height 11
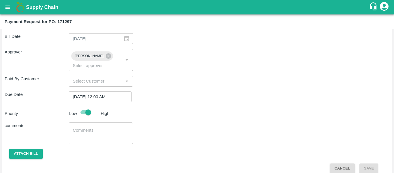
click at [83, 127] on textarea at bounding box center [101, 133] width 56 height 12
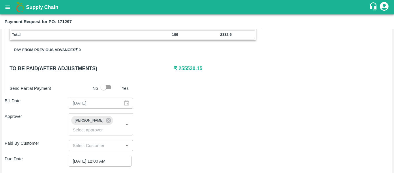
scroll to position [261, 0]
type textarea "Fruit Bill"
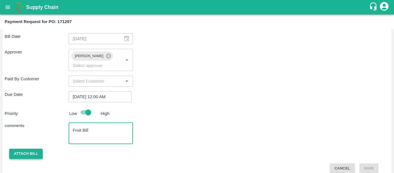
click at [38, 149] on button "Attach bill" at bounding box center [25, 154] width 33 height 10
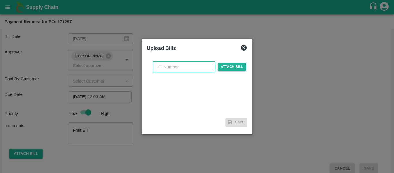
click at [167, 70] on input "text" at bounding box center [184, 66] width 63 height 11
type input "SE/25-26/1343"
click at [235, 63] on span "Attach bill" at bounding box center [232, 67] width 28 height 8
click at [0, 0] on input "Attach bill" at bounding box center [0, 0] width 0 height 0
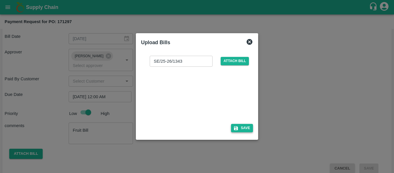
click at [247, 125] on button "Save" at bounding box center [242, 128] width 22 height 8
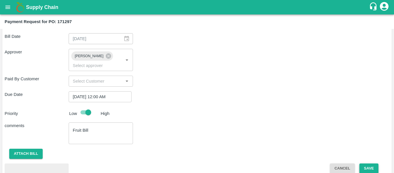
click at [365, 163] on button "Save" at bounding box center [369, 168] width 19 height 10
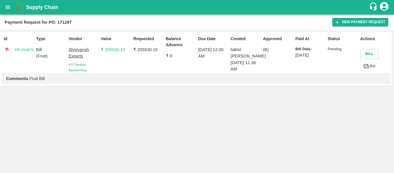
click at [10, 5] on icon "open drawer" at bounding box center [8, 7] width 6 height 6
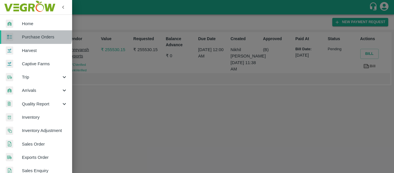
click at [31, 34] on span "Purchase Orders" at bounding box center [45, 37] width 46 height 6
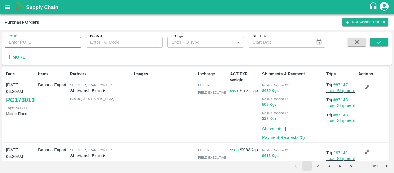
click at [53, 38] on input "PO ID" at bounding box center [43, 42] width 77 height 11
paste input "171631"
type input "171631"
click at [385, 38] on button "submit" at bounding box center [379, 42] width 18 height 9
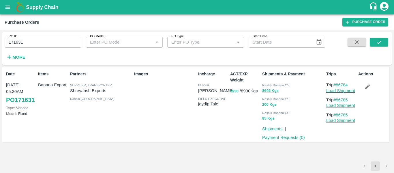
click at [281, 142] on div "Date 25 Aug, 05:30AM PO 171631 Type: Vendor Model: Fixed Items Banana Export Pa…" at bounding box center [195, 104] width 387 height 75
click at [278, 137] on link "Payment Requests ( 0 )" at bounding box center [283, 137] width 43 height 5
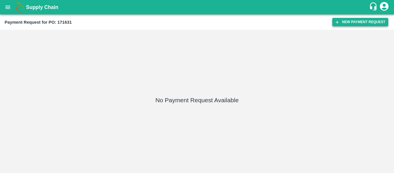
click at [365, 25] on button "New Payment Request" at bounding box center [361, 22] width 56 height 8
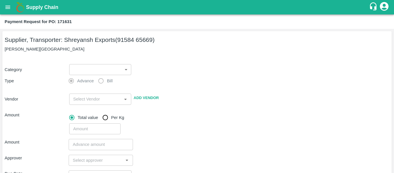
click at [105, 70] on body "Supply Chain Payment Request for PO: 171631 Supplier, Transporter: Shreyansh Ex…" at bounding box center [197, 86] width 394 height 173
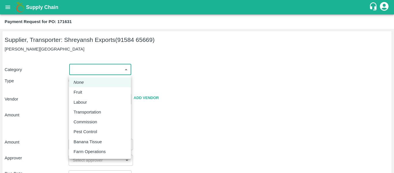
click at [85, 89] on div "Fruit" at bounding box center [100, 92] width 53 height 6
type input "1"
type input "Shreyansh Exports - 91584 65669(Supplier, Transporter)"
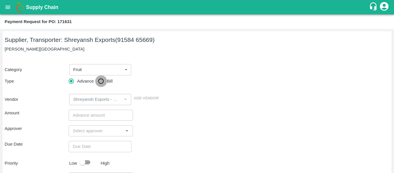
click at [106, 83] on input "Bill" at bounding box center [101, 81] width 12 height 12
radio input "true"
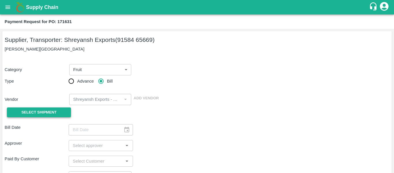
click at [59, 109] on button "Select Shipment" at bounding box center [39, 112] width 64 height 10
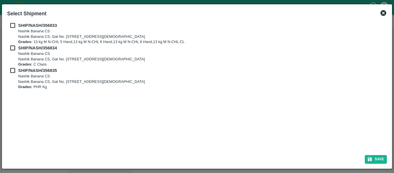
click at [14, 29] on input "checkbox" at bounding box center [12, 25] width 11 height 6
checkbox input "true"
click at [15, 46] on input "checkbox" at bounding box center [12, 48] width 11 height 6
checkbox input "true"
click at [18, 72] on b "SHIP/NASH/356835" at bounding box center [37, 70] width 39 height 5
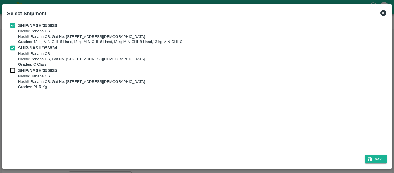
checkbox input "true"
click at [372, 161] on icon "submit" at bounding box center [370, 158] width 5 height 5
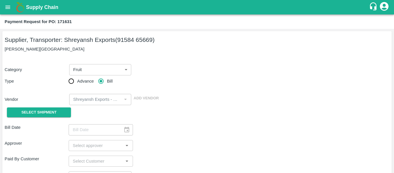
type input "[DATE]"
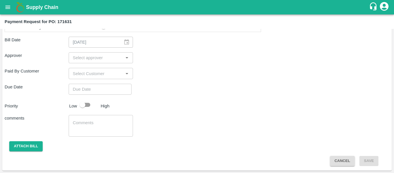
scroll to position [308, 0]
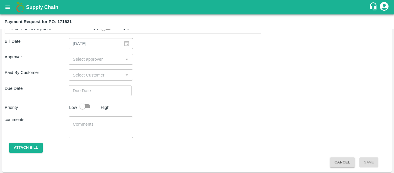
click at [95, 63] on input "input" at bounding box center [95, 59] width 51 height 8
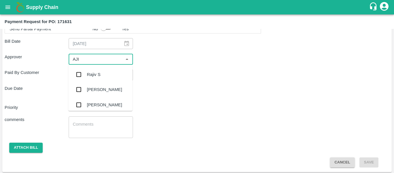
type input "AJIT"
click at [97, 73] on div "[PERSON_NAME]" at bounding box center [104, 74] width 35 height 6
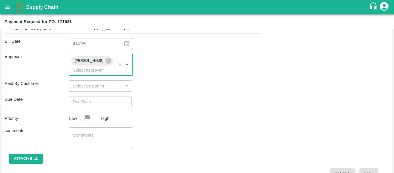
type input "DD/MM/YYYY hh:mm aa"
click at [98, 96] on input "DD/MM/YYYY hh:mm aa" at bounding box center [98, 101] width 59 height 11
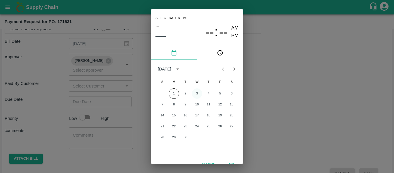
click at [195, 95] on button "3" at bounding box center [197, 93] width 10 height 10
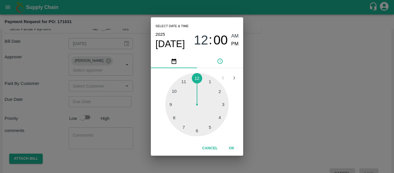
type input "[DATE] 12:00 AM"
click at [281, 97] on div "Select date & time [DATE] 12 : 00 AM PM 1 2 3 4 5 6 7 8 9 10 11 12 Cancel OK" at bounding box center [197, 86] width 394 height 173
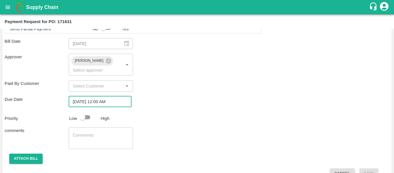
click at [81, 112] on input "checkbox" at bounding box center [82, 117] width 33 height 11
checkbox input "true"
click at [89, 127] on div "x ​" at bounding box center [101, 138] width 64 height 22
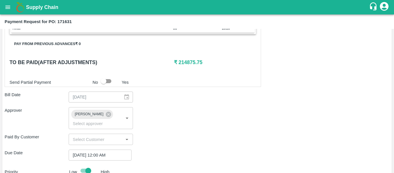
scroll to position [254, 0]
type textarea "Fruit Bill"
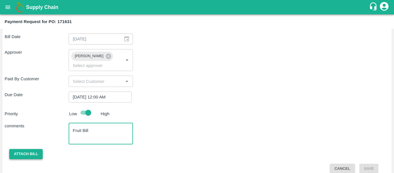
click at [34, 149] on button "Attach bill" at bounding box center [25, 154] width 33 height 10
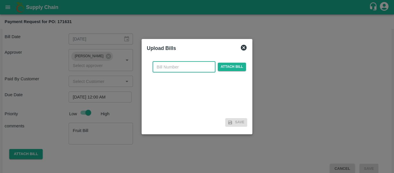
click at [176, 66] on input "text" at bounding box center [184, 66] width 63 height 11
type input "SE/25-26/1348"
click at [233, 65] on span "Attach bill" at bounding box center [232, 67] width 28 height 8
click at [0, 0] on input "Attach bill" at bounding box center [0, 0] width 0 height 0
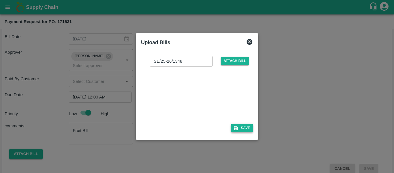
click at [240, 127] on button "Save" at bounding box center [242, 128] width 22 height 8
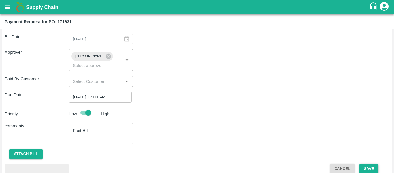
click at [366, 164] on button "Save" at bounding box center [369, 169] width 19 height 10
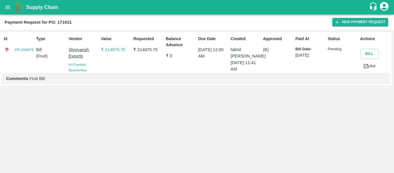
click at [3, 8] on button "open drawer" at bounding box center [7, 7] width 13 height 13
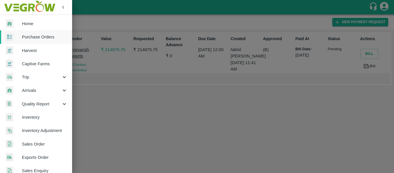
click at [31, 43] on link "Purchase Orders" at bounding box center [36, 36] width 72 height 13
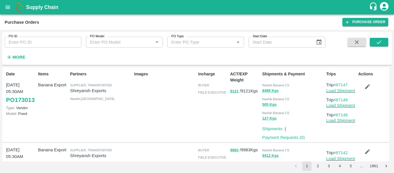
click at [38, 39] on input "PO ID" at bounding box center [43, 42] width 77 height 11
paste input "171614"
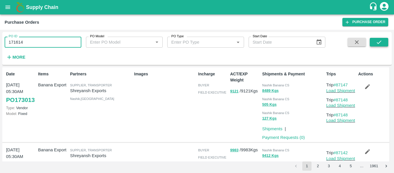
type input "171614"
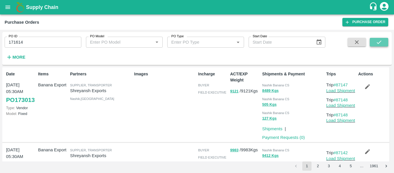
click at [382, 44] on icon "submit" at bounding box center [379, 42] width 6 height 6
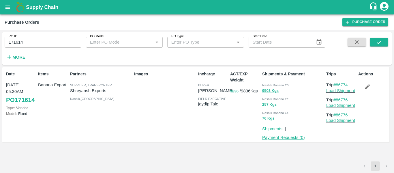
click at [286, 137] on link "Payment Requests ( 0 )" at bounding box center [283, 137] width 43 height 5
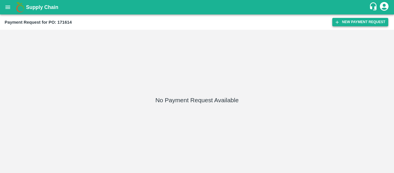
click at [364, 26] on button "New Payment Request" at bounding box center [361, 22] width 56 height 8
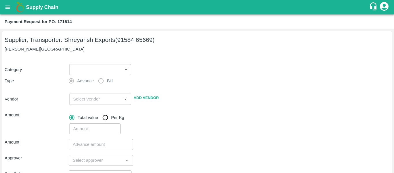
click at [100, 73] on body "Supply Chain Payment Request for PO: 171614 Supplier, Transporter: [PERSON_NAME…" at bounding box center [197, 86] width 394 height 173
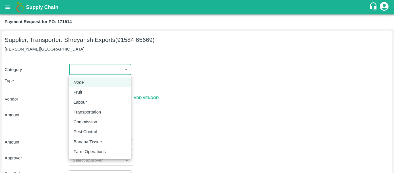
click at [80, 95] on p "Fruit" at bounding box center [78, 92] width 9 height 6
type input "1"
type input "Shreyansh Exports - 91584 65669(Supplier, Transporter)"
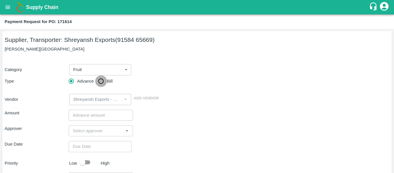
click at [106, 82] on input "Bill" at bounding box center [101, 81] width 12 height 12
radio input "true"
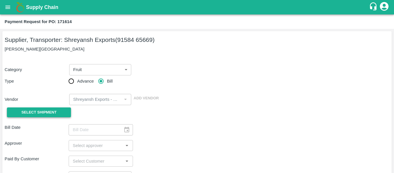
click at [52, 112] on span "Select Shipment" at bounding box center [38, 112] width 35 height 7
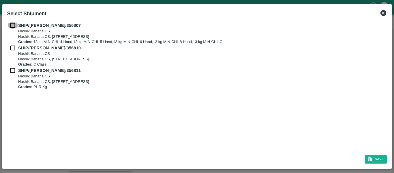
click at [18, 27] on input "checkbox" at bounding box center [12, 25] width 11 height 6
checkbox input "true"
click at [14, 47] on input "checkbox" at bounding box center [12, 48] width 11 height 6
checkbox input "true"
click at [14, 71] on input "checkbox" at bounding box center [12, 70] width 11 height 6
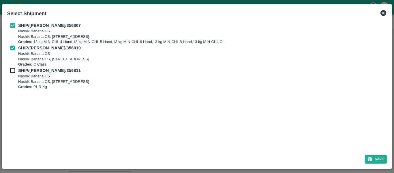
checkbox input "true"
click at [372, 157] on icon "submit" at bounding box center [370, 158] width 5 height 5
type input "[DATE]"
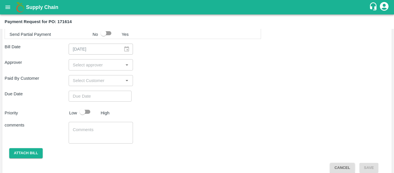
scroll to position [317, 0]
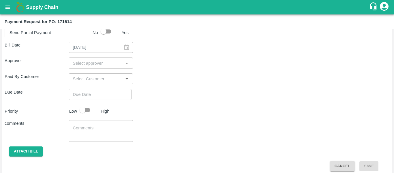
click at [94, 67] on div "​" at bounding box center [101, 62] width 64 height 11
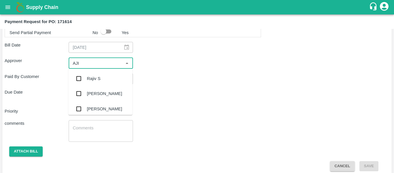
type input "AJIT"
click at [95, 77] on div "[PERSON_NAME]" at bounding box center [104, 78] width 35 height 6
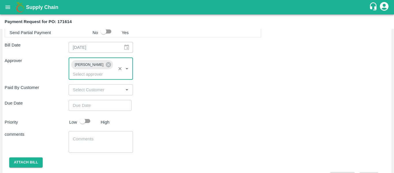
type input "DD/MM/YYYY hh:mm aa"
click at [96, 100] on input "DD/MM/YYYY hh:mm aa" at bounding box center [98, 105] width 59 height 11
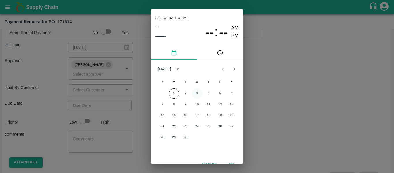
click at [194, 94] on button "3" at bounding box center [197, 93] width 10 height 10
type input "[DATE] 12:00 AM"
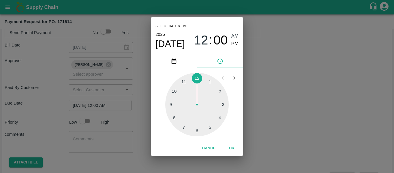
click at [282, 102] on div "Select date & time [DATE] 12 : 00 AM PM 1 2 3 4 5 6 7 8 9 10 11 12 Cancel OK" at bounding box center [197, 86] width 394 height 173
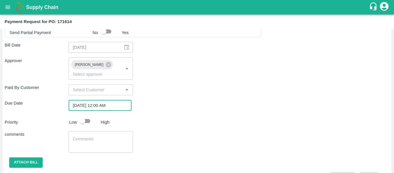
click at [85, 115] on input "checkbox" at bounding box center [82, 120] width 33 height 11
checkbox input "true"
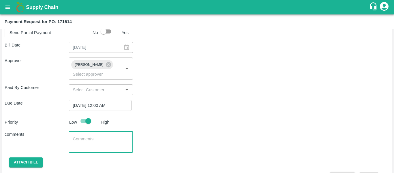
click at [91, 136] on textarea at bounding box center [101, 142] width 56 height 12
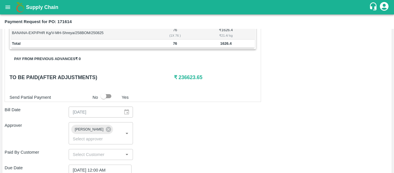
scroll to position [248, 0]
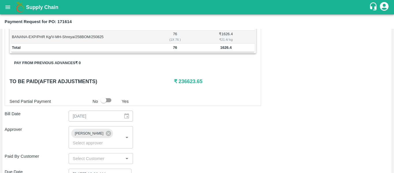
type textarea "Fruit Bill"
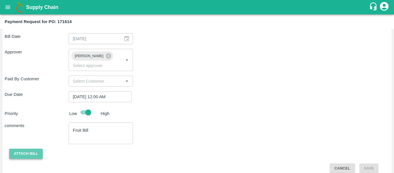
click at [33, 149] on button "Attach bill" at bounding box center [25, 154] width 33 height 10
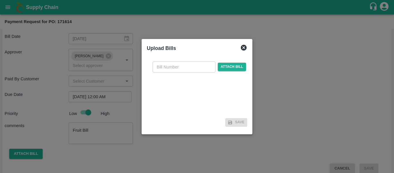
click at [182, 68] on input "text" at bounding box center [184, 66] width 63 height 11
type input "SE/25-26/1349"
click at [225, 68] on span "Attach bill" at bounding box center [232, 67] width 28 height 8
click at [0, 0] on input "Attach bill" at bounding box center [0, 0] width 0 height 0
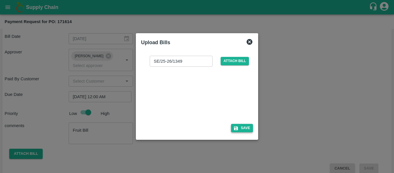
click at [248, 131] on button "Save" at bounding box center [242, 128] width 22 height 8
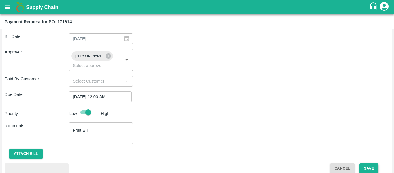
click at [364, 163] on button "Save" at bounding box center [369, 168] width 19 height 10
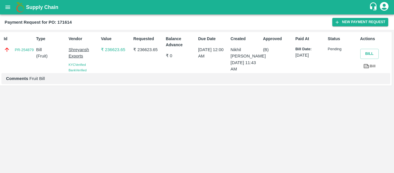
click at [7, 8] on icon "open drawer" at bounding box center [8, 7] width 6 height 6
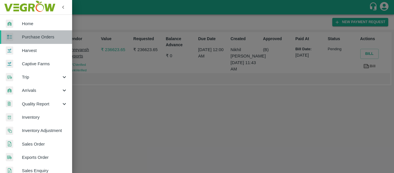
click at [42, 40] on link "Purchase Orders" at bounding box center [36, 36] width 72 height 13
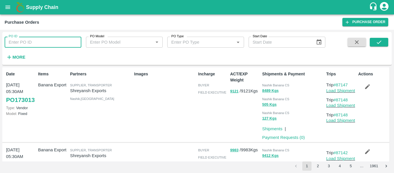
click at [49, 44] on input "PO ID" at bounding box center [43, 42] width 77 height 11
paste input "171627"
type input "171627"
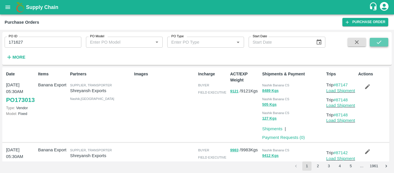
click at [378, 41] on icon "submit" at bounding box center [379, 42] width 6 height 6
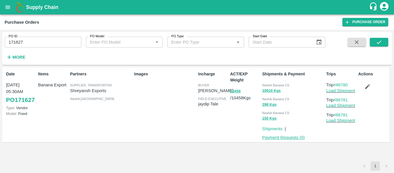
click at [280, 137] on link "Payment Requests ( 0 )" at bounding box center [283, 137] width 43 height 5
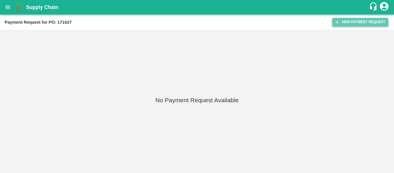
click at [357, 23] on button "New Payment Request" at bounding box center [361, 22] width 56 height 8
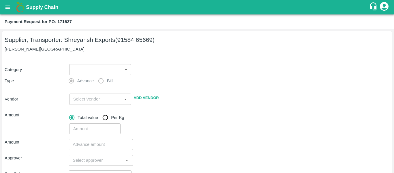
click at [96, 70] on body "Supply Chain Payment Request for PO: 171627 Supplier, Transporter: [PERSON_NAME…" at bounding box center [197, 86] width 394 height 173
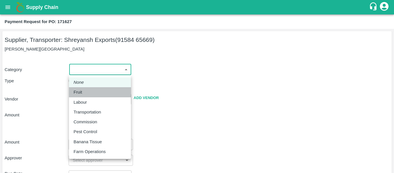
click at [85, 92] on div "Fruit" at bounding box center [100, 92] width 53 height 6
type input "1"
type input "Shreyansh Exports - 91584 65669(Supplier, Transporter)"
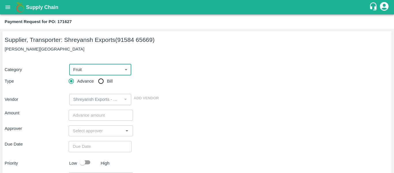
click at [102, 85] on input "Bill" at bounding box center [101, 81] width 12 height 12
radio input "true"
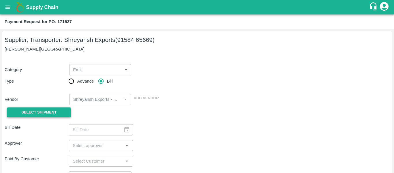
click at [49, 110] on span "Select Shipment" at bounding box center [38, 112] width 35 height 7
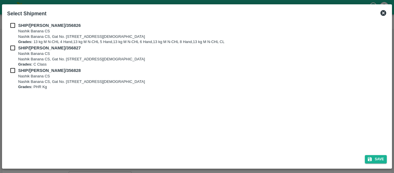
click at [9, 19] on h2 "Select Shipment" at bounding box center [27, 13] width 44 height 13
click at [12, 27] on input "checkbox" at bounding box center [12, 25] width 11 height 6
checkbox input "true"
click at [14, 51] on input "checkbox" at bounding box center [12, 48] width 11 height 6
checkbox input "true"
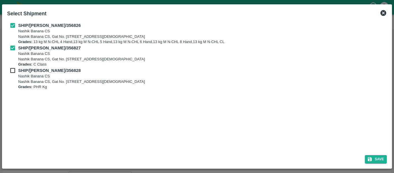
click at [15, 74] on div "SHIP/[PERSON_NAME]/356828 Nashik Banana CS Nashik Banana CS, Gat No. [STREET_AD…" at bounding box center [197, 78] width 380 height 23
click at [13, 69] on input "checkbox" at bounding box center [12, 70] width 11 height 6
checkbox input "true"
click at [382, 154] on div "Save" at bounding box center [197, 157] width 385 height 15
click at [382, 159] on button "Save" at bounding box center [376, 159] width 22 height 8
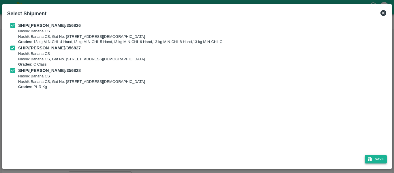
type input "[DATE]"
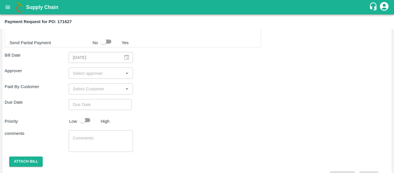
scroll to position [307, 0]
click at [89, 78] on div "​" at bounding box center [101, 73] width 64 height 11
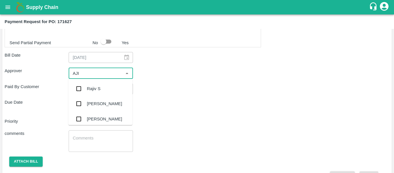
type input "AJIT"
click at [91, 90] on div "[PERSON_NAME]" at bounding box center [104, 88] width 35 height 6
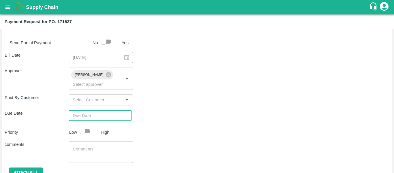
type input "DD/MM/YYYY hh:mm aa"
click at [94, 110] on input "DD/MM/YYYY hh:mm aa" at bounding box center [98, 115] width 59 height 11
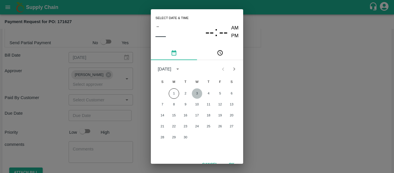
click at [197, 93] on button "3" at bounding box center [197, 93] width 10 height 10
type input "[DATE] 12:00 AM"
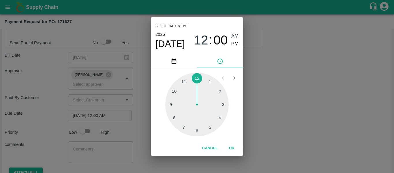
click at [296, 99] on div "Select date & time [DATE] 12 : 00 AM PM 1 2 3 4 5 6 7 8 9 10 11 12 Cancel OK" at bounding box center [197, 86] width 394 height 173
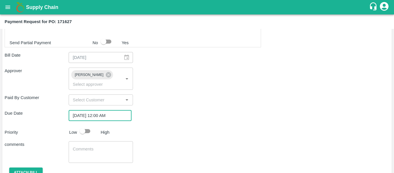
click at [85, 126] on input "checkbox" at bounding box center [82, 131] width 33 height 11
checkbox input "true"
click at [94, 146] on textarea at bounding box center [101, 152] width 56 height 12
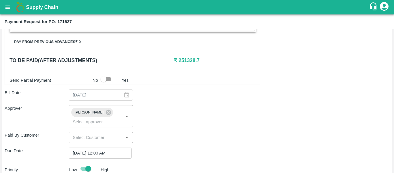
scroll to position [268, 0]
type textarea "Fruit Bill"
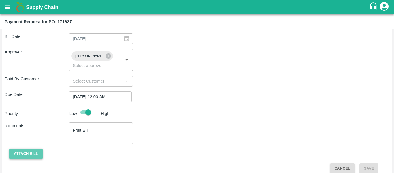
click at [30, 149] on button "Attach bill" at bounding box center [25, 154] width 33 height 10
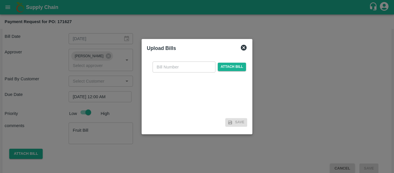
click at [171, 71] on input "text" at bounding box center [184, 66] width 63 height 11
type input "SE/25-26/1350"
click at [237, 69] on span "Attach bill" at bounding box center [232, 67] width 28 height 8
click at [0, 0] on input "Attach bill" at bounding box center [0, 0] width 0 height 0
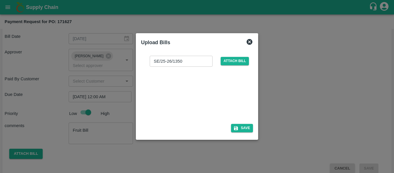
click at [221, 94] on div at bounding box center [196, 93] width 87 height 31
click at [241, 126] on button "Save" at bounding box center [242, 128] width 22 height 8
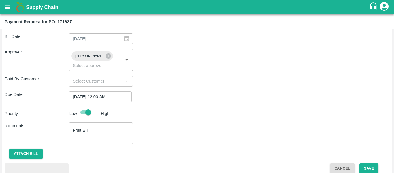
click at [374, 163] on button "Save" at bounding box center [369, 168] width 19 height 10
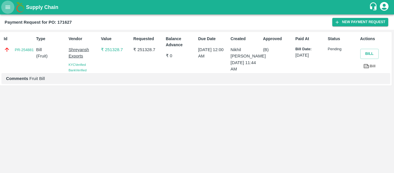
click at [6, 7] on icon "open drawer" at bounding box center [8, 7] width 6 height 6
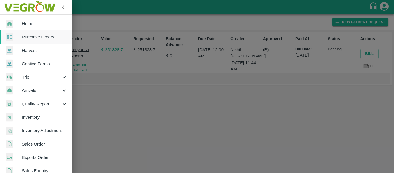
click at [28, 35] on span "Purchase Orders" at bounding box center [45, 37] width 46 height 6
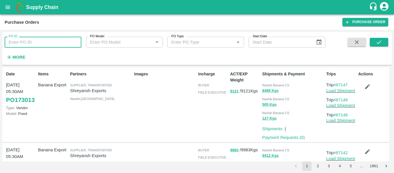
click at [28, 41] on input "PO ID" at bounding box center [43, 42] width 77 height 11
paste input "171618"
type input "171618"
click at [374, 40] on button "submit" at bounding box center [379, 42] width 18 height 9
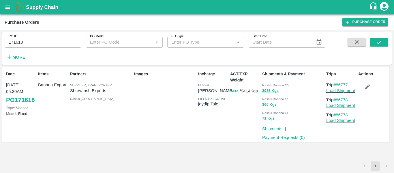
click at [285, 141] on div "Date [DATE] 05:30AM PO 171618 Type: Vendor Model: Fixed Items Banana Export Par…" at bounding box center [195, 104] width 387 height 75
click at [273, 137] on link "Payment Requests ( 0 )" at bounding box center [283, 137] width 43 height 5
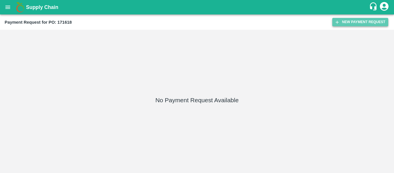
click at [355, 23] on button "New Payment Request" at bounding box center [361, 22] width 56 height 8
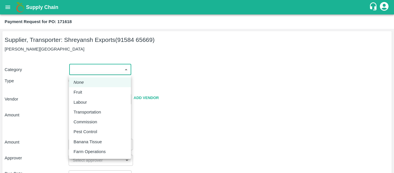
click at [76, 64] on body "Supply Chain Payment Request for PO: 171618 Supplier, Transporter: Shreyansh Ex…" at bounding box center [197, 86] width 394 height 173
click at [85, 94] on div "Fruit" at bounding box center [80, 92] width 12 height 6
type input "1"
type input "Shreyansh Exports - 91584 65669(Supplier, Transporter)"
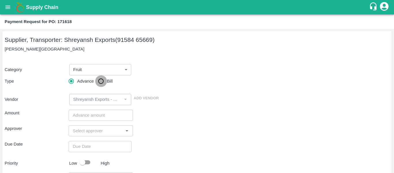
click at [107, 80] on input "Bill" at bounding box center [101, 81] width 12 height 12
radio input "true"
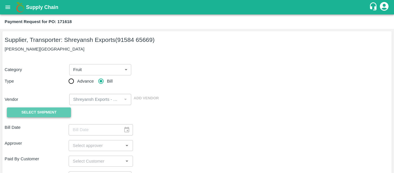
click at [44, 117] on button "Select Shipment" at bounding box center [39, 112] width 64 height 10
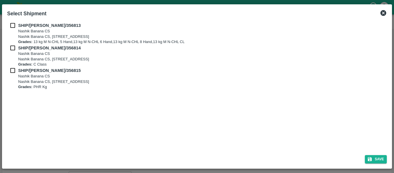
click at [20, 27] on b "SHIP/NASH/356813" at bounding box center [49, 25] width 63 height 5
checkbox input "true"
click at [19, 55] on p "Nashik Banana CS" at bounding box center [53, 53] width 71 height 5
click at [13, 48] on input "checkbox" at bounding box center [12, 48] width 11 height 6
checkbox input "true"
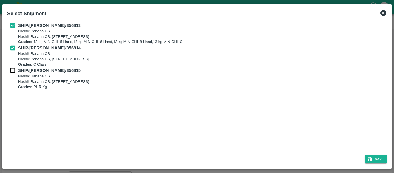
click at [14, 70] on input "checkbox" at bounding box center [12, 70] width 11 height 6
checkbox input "true"
click at [377, 160] on button "Save" at bounding box center [376, 159] width 22 height 8
type input "[DATE]"
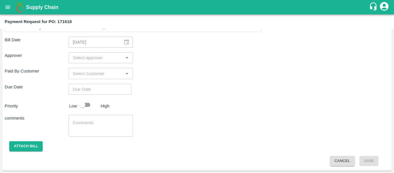
scroll to position [309, 0]
click at [88, 60] on input "input" at bounding box center [95, 58] width 51 height 8
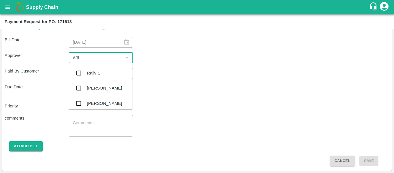
type input "AJIT"
click at [89, 72] on div "[PERSON_NAME]" at bounding box center [104, 73] width 35 height 6
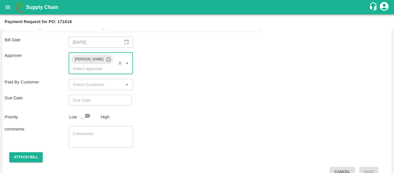
type input "DD/MM/YYYY hh:mm aa"
click at [93, 95] on input "DD/MM/YYYY hh:mm aa" at bounding box center [98, 100] width 59 height 11
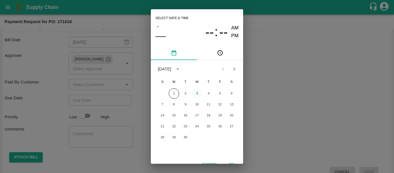
click at [196, 94] on button "3" at bounding box center [197, 93] width 10 height 10
type input "[DATE] 12:00 AM"
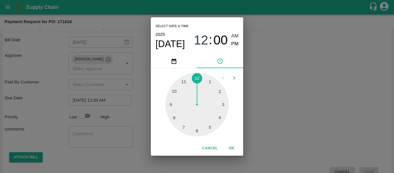
click at [304, 90] on div "Select date & time [DATE] 12 : 00 AM PM 1 2 3 4 5 6 7 8 9 10 11 12 Cancel OK" at bounding box center [197, 86] width 394 height 173
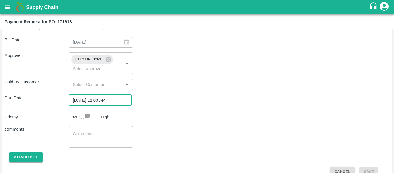
click at [82, 110] on input "checkbox" at bounding box center [82, 115] width 33 height 11
checkbox input "true"
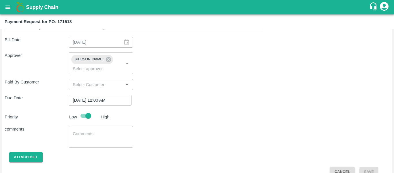
click at [96, 131] on textarea at bounding box center [101, 137] width 56 height 12
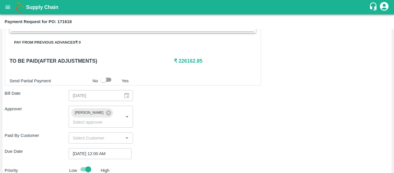
scroll to position [240, 0]
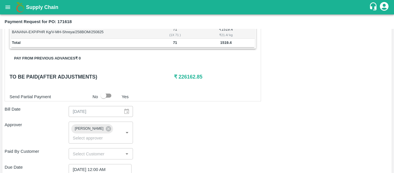
type textarea "Fruit Bill"
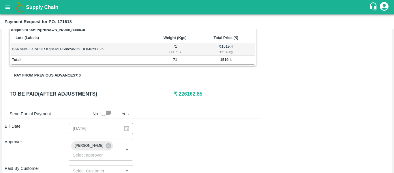
scroll to position [312, 0]
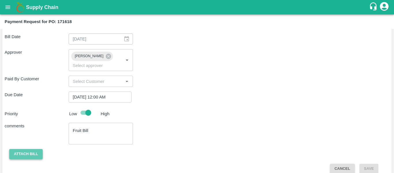
click at [22, 149] on button "Attach bill" at bounding box center [25, 154] width 33 height 10
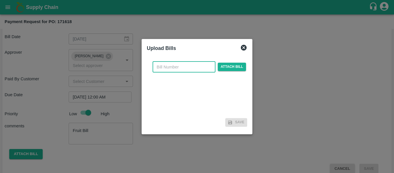
click at [167, 68] on input "text" at bounding box center [184, 66] width 63 height 11
type input "SE/25-26/1351"
click at [225, 69] on span "Attach bill" at bounding box center [232, 67] width 28 height 8
click at [0, 0] on input "Attach bill" at bounding box center [0, 0] width 0 height 0
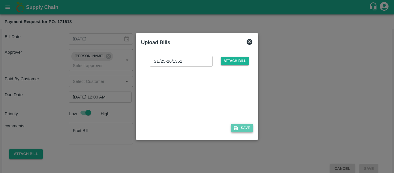
click at [243, 126] on button "Save" at bounding box center [242, 128] width 22 height 8
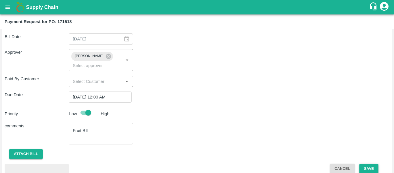
click at [362, 164] on button "Save" at bounding box center [369, 169] width 19 height 10
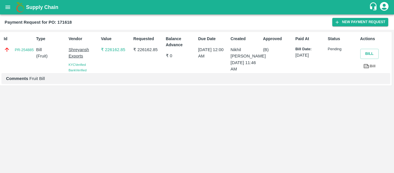
click at [11, 12] on button "open drawer" at bounding box center [7, 7] width 13 height 13
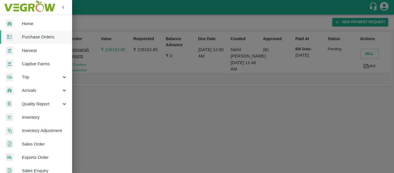
click at [34, 36] on span "Purchase Orders" at bounding box center [45, 37] width 46 height 6
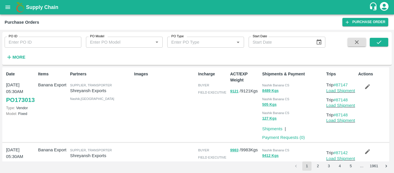
click at [33, 40] on input "PO ID" at bounding box center [43, 42] width 77 height 11
paste input "171613"
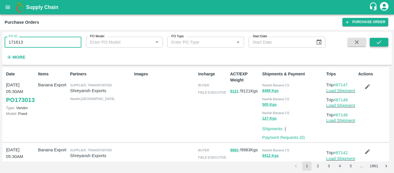
type input "171613"
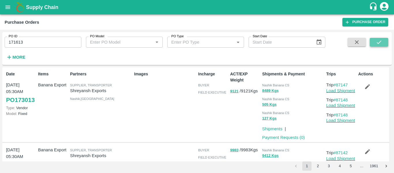
click at [378, 41] on icon "submit" at bounding box center [379, 42] width 6 height 6
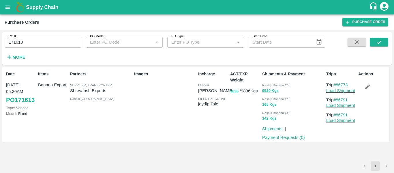
click at [293, 134] on p "Payment Requests ( 0 )" at bounding box center [283, 137] width 43 height 6
click at [292, 138] on link "Payment Requests ( 0 )" at bounding box center [283, 137] width 43 height 5
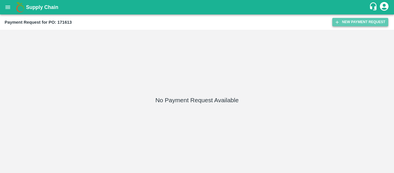
click at [344, 26] on button "New Payment Request" at bounding box center [361, 22] width 56 height 8
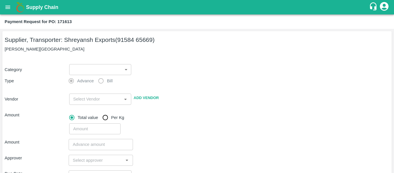
click at [110, 69] on body "Supply Chain Payment Request for PO: 171613 Supplier, Transporter: [PERSON_NAME…" at bounding box center [197, 86] width 394 height 173
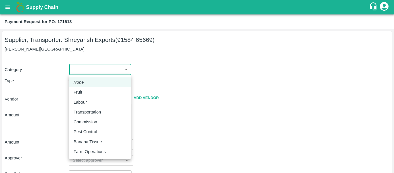
click at [82, 91] on p "Fruit" at bounding box center [78, 92] width 9 height 6
type input "1"
type input "Shreyansh Exports - 91584 65669(Supplier, Transporter)"
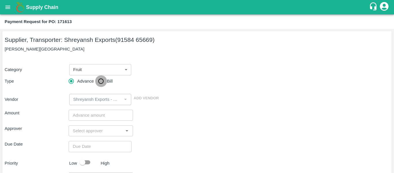
click at [103, 80] on input "Bill" at bounding box center [101, 81] width 12 height 12
radio input "true"
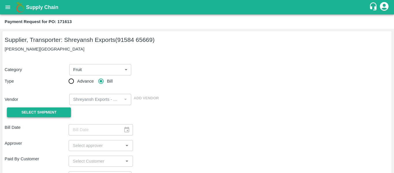
click at [43, 112] on span "Select Shipment" at bounding box center [38, 112] width 35 height 7
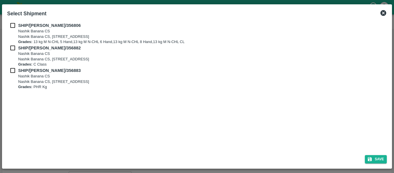
click at [20, 26] on b "SHIP/[PERSON_NAME]/356806" at bounding box center [49, 25] width 63 height 5
checkbox input "true"
click at [21, 50] on b "SHIP/[PERSON_NAME]/356882" at bounding box center [49, 48] width 63 height 5
checkbox input "true"
click at [21, 69] on b "SHIP/[PERSON_NAME]/356883" at bounding box center [49, 70] width 63 height 5
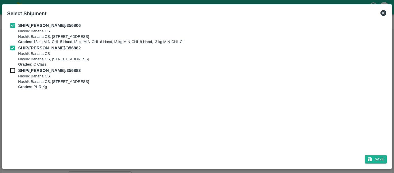
checkbox input "true"
click at [380, 163] on button "Save" at bounding box center [376, 159] width 22 height 8
type input "[DATE]"
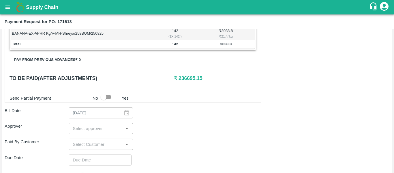
scroll to position [239, 0]
click at [73, 130] on input "input" at bounding box center [95, 128] width 51 height 8
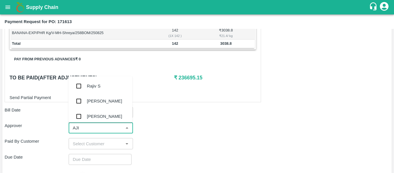
type input "AJIT"
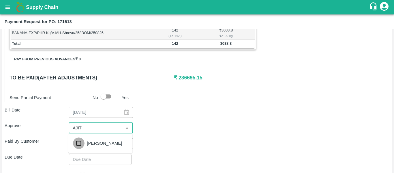
click at [84, 143] on input "checkbox" at bounding box center [79, 143] width 12 height 12
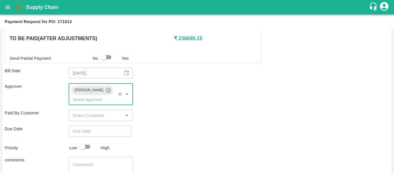
scroll to position [279, 0]
type input "DD/MM/YYYY hh:mm aa"
click at [105, 128] on input "DD/MM/YYYY hh:mm aa" at bounding box center [98, 130] width 59 height 11
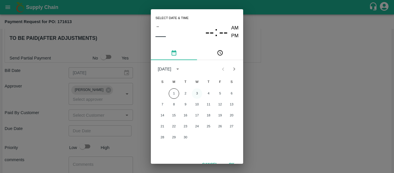
click at [195, 95] on button "3" at bounding box center [197, 93] width 10 height 10
type input "[DATE] 12:00 AM"
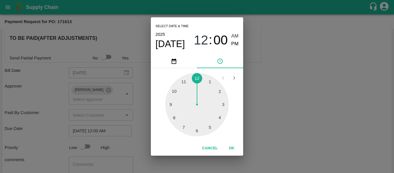
click at [284, 105] on div "Select date & time [DATE] 12 : 00 AM PM 1 2 3 4 5 6 7 8 9 10 11 12 Cancel OK" at bounding box center [197, 86] width 394 height 173
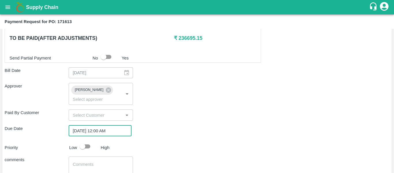
click at [86, 141] on input "checkbox" at bounding box center [82, 146] width 33 height 11
checkbox input "true"
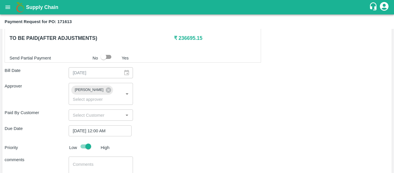
click at [92, 156] on div "x ​" at bounding box center [101, 167] width 64 height 22
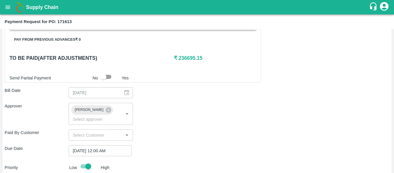
type textarea "Fruit Bill"
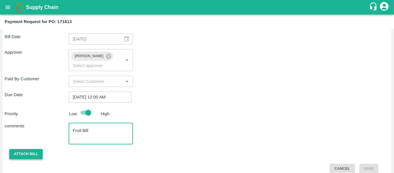
click at [16, 149] on button "Attach bill" at bounding box center [25, 154] width 33 height 10
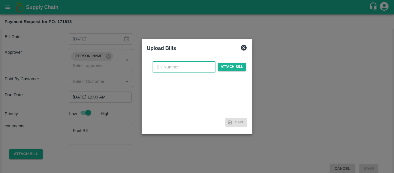
click at [170, 67] on input "text" at bounding box center [184, 66] width 63 height 11
click at [163, 67] on input "se/25-26/" at bounding box center [184, 66] width 63 height 11
click at [180, 68] on input "SE/25-26/" at bounding box center [184, 66] width 63 height 11
type input "SE/25-26/1352"
click at [226, 66] on span "Attach bill" at bounding box center [232, 67] width 28 height 8
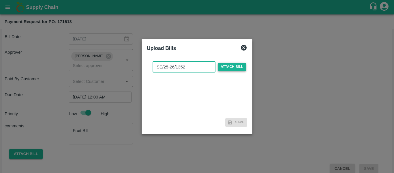
click at [0, 0] on input "Attach bill" at bounding box center [0, 0] width 0 height 0
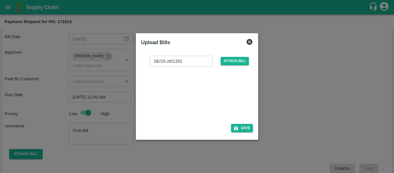
click at [246, 122] on div "SE/25-26/1352 ​ Attach bill" at bounding box center [197, 86] width 112 height 71
click at [246, 127] on button "Save" at bounding box center [242, 128] width 22 height 8
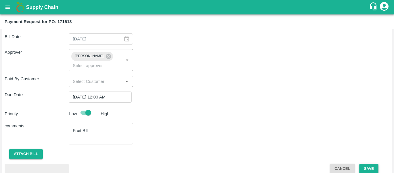
click at [376, 164] on button "Save" at bounding box center [369, 169] width 19 height 10
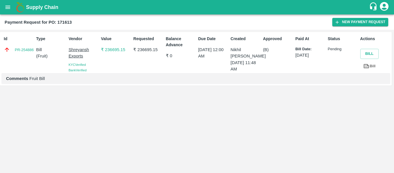
click at [4, 12] on button "open drawer" at bounding box center [7, 7] width 13 height 13
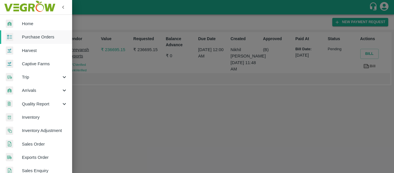
click at [26, 31] on link "Purchase Orders" at bounding box center [36, 36] width 72 height 13
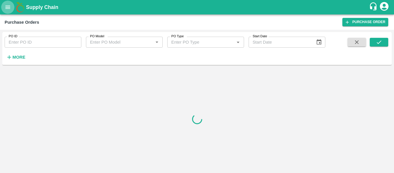
click at [7, 6] on icon "open drawer" at bounding box center [7, 6] width 5 height 3
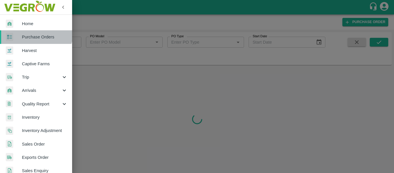
click at [28, 31] on link "Purchase Orders" at bounding box center [36, 36] width 72 height 13
